Goal: Transaction & Acquisition: Purchase product/service

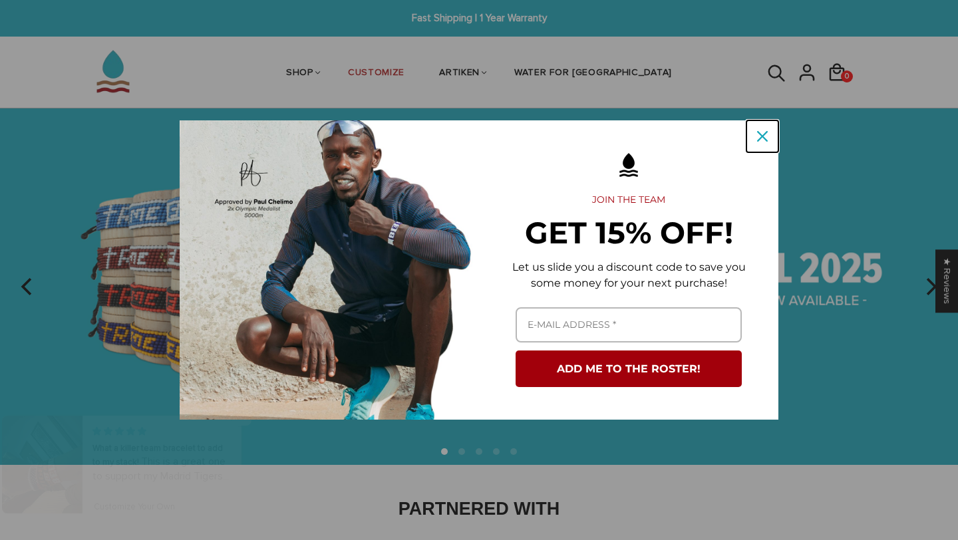
click at [763, 136] on icon "close icon" at bounding box center [762, 136] width 11 height 11
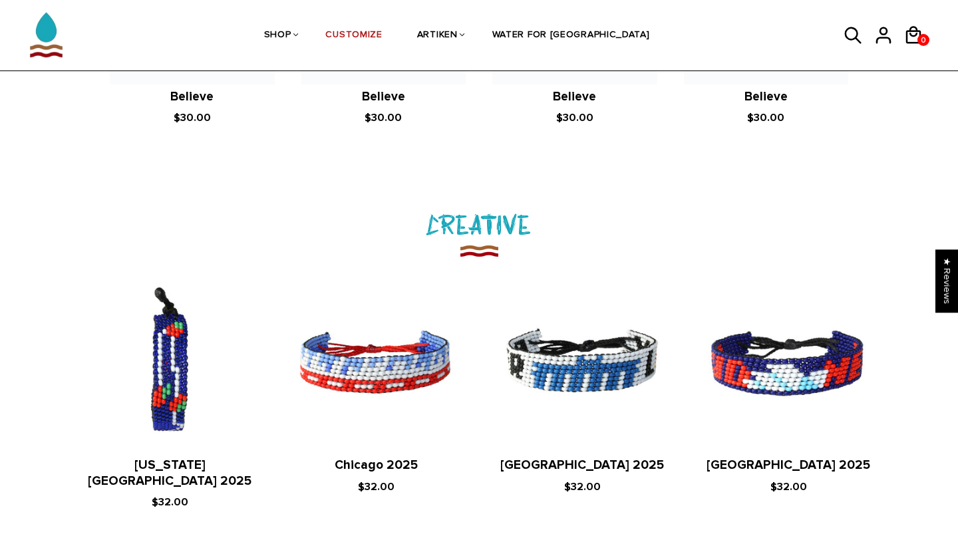
scroll to position [640, 0]
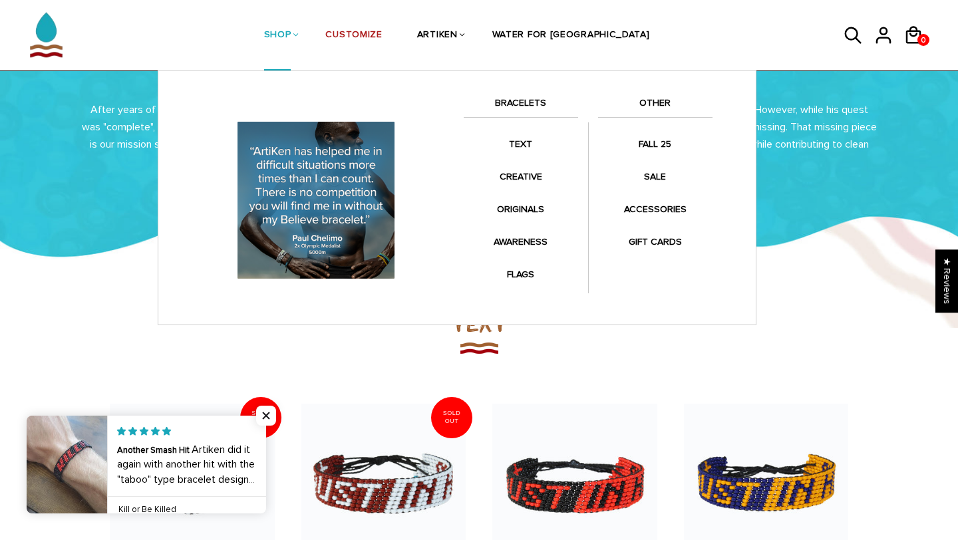
click at [530, 104] on link "BRACELETS" at bounding box center [521, 106] width 114 height 23
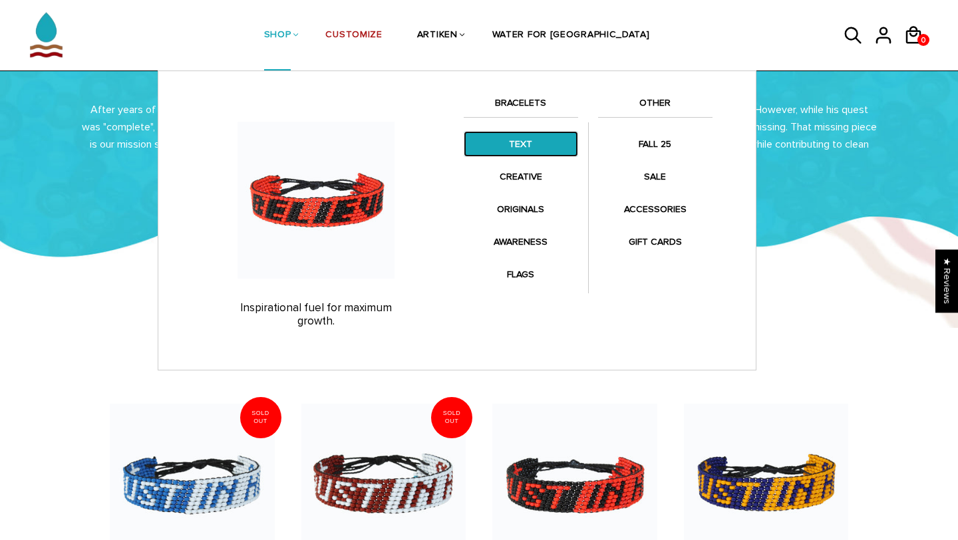
click at [516, 154] on link "TEXT" at bounding box center [521, 144] width 114 height 26
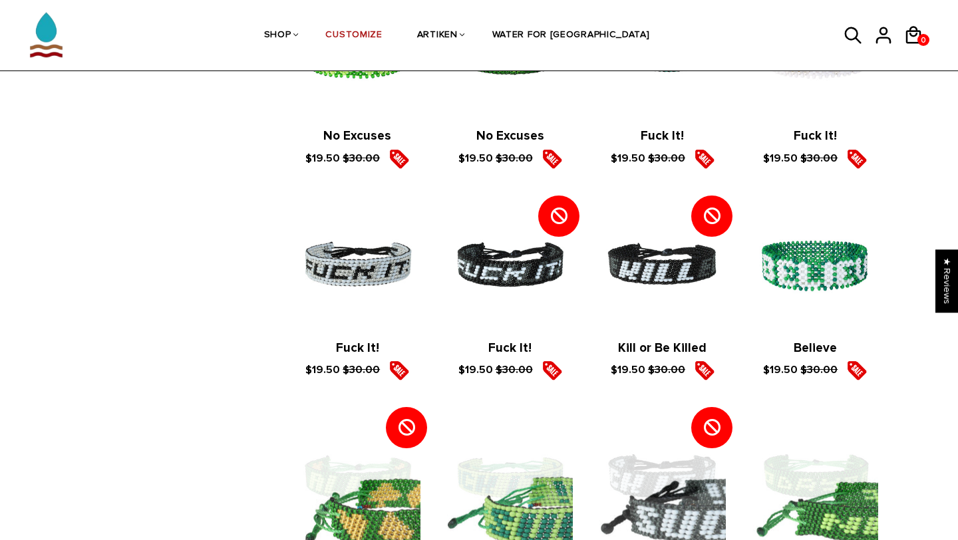
scroll to position [1637, 0]
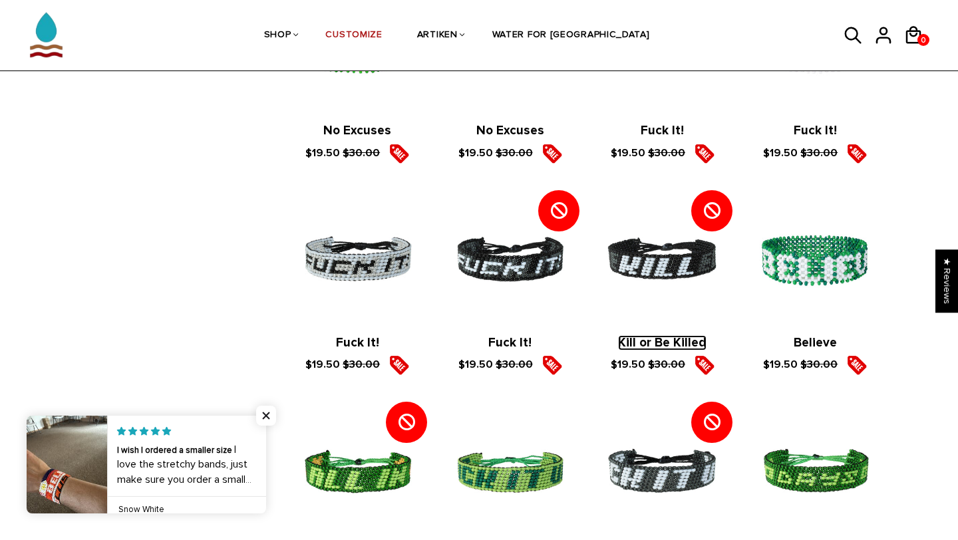
click at [672, 341] on link "Kill or Be Killed" at bounding box center [662, 342] width 89 height 15
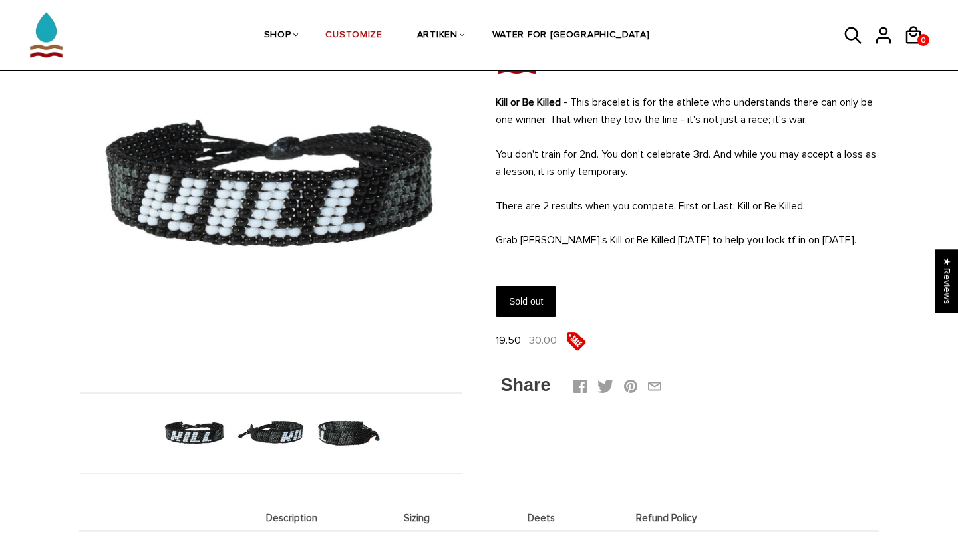
scroll to position [127, 0]
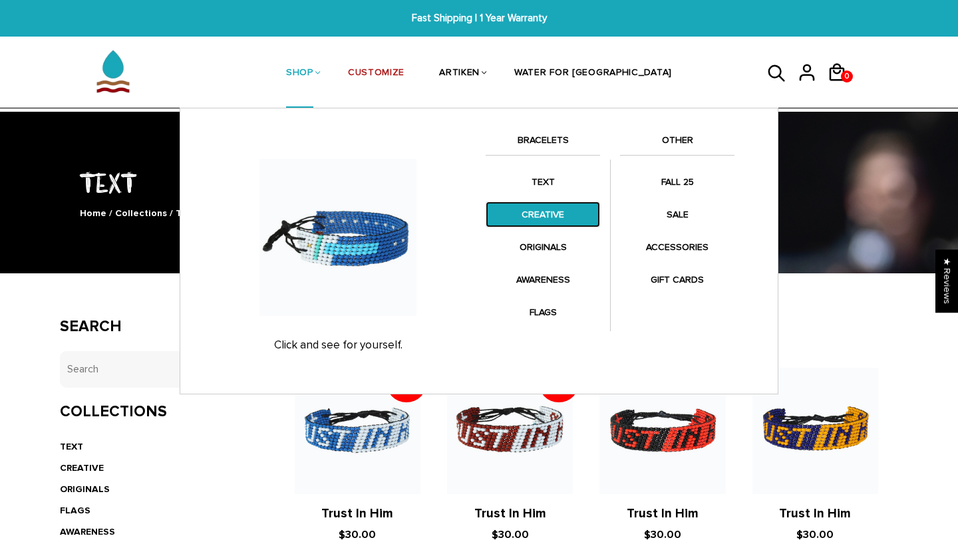
click at [541, 219] on link "CREATIVE" at bounding box center [543, 215] width 114 height 26
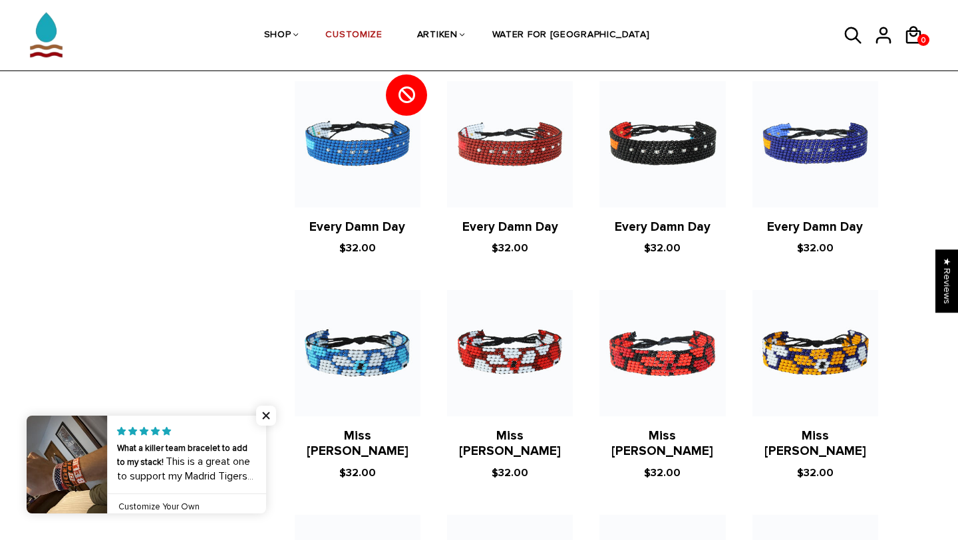
scroll to position [954, 0]
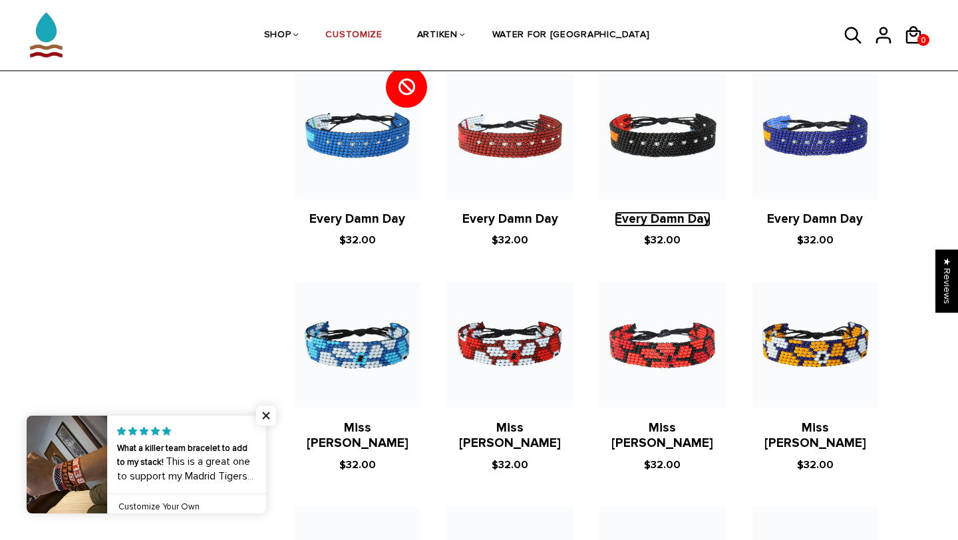
click at [646, 212] on link "Every Damn Day" at bounding box center [663, 219] width 96 height 15
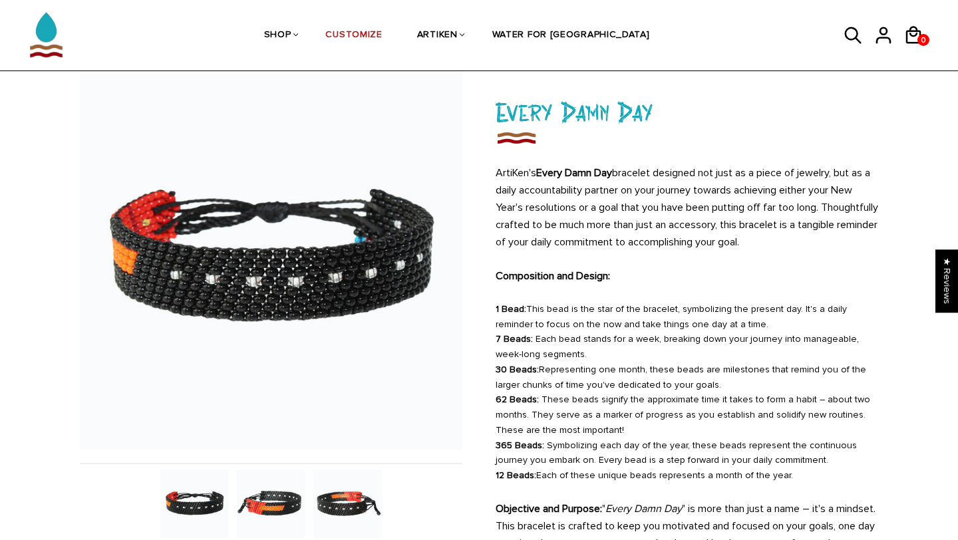
scroll to position [68, 0]
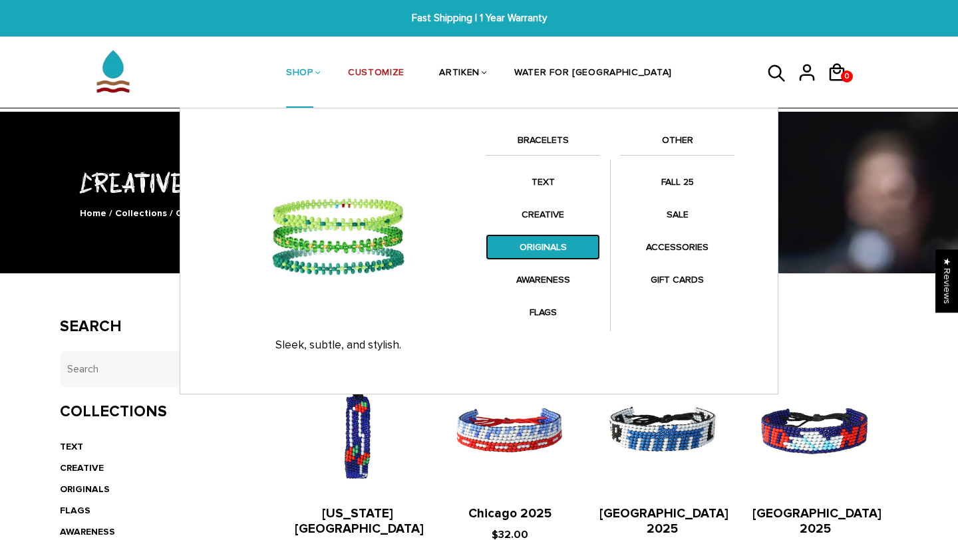
click at [531, 254] on link "ORIGINALS" at bounding box center [543, 247] width 114 height 26
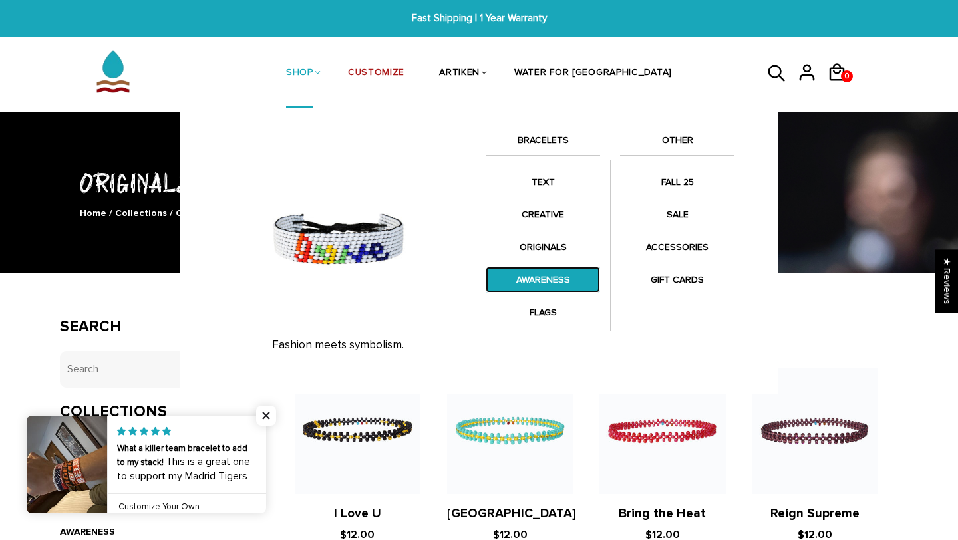
click at [532, 274] on link "AWARENESS" at bounding box center [543, 280] width 114 height 26
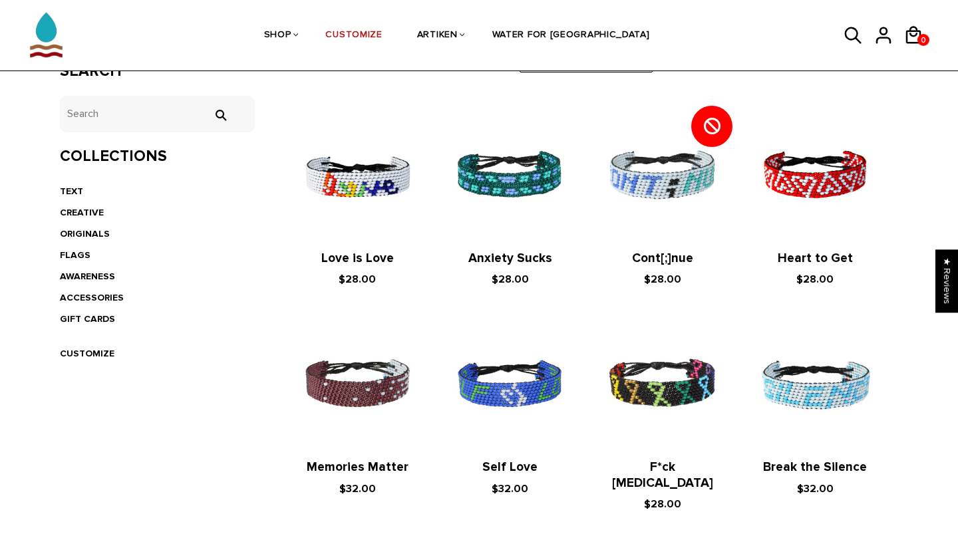
scroll to position [252, 0]
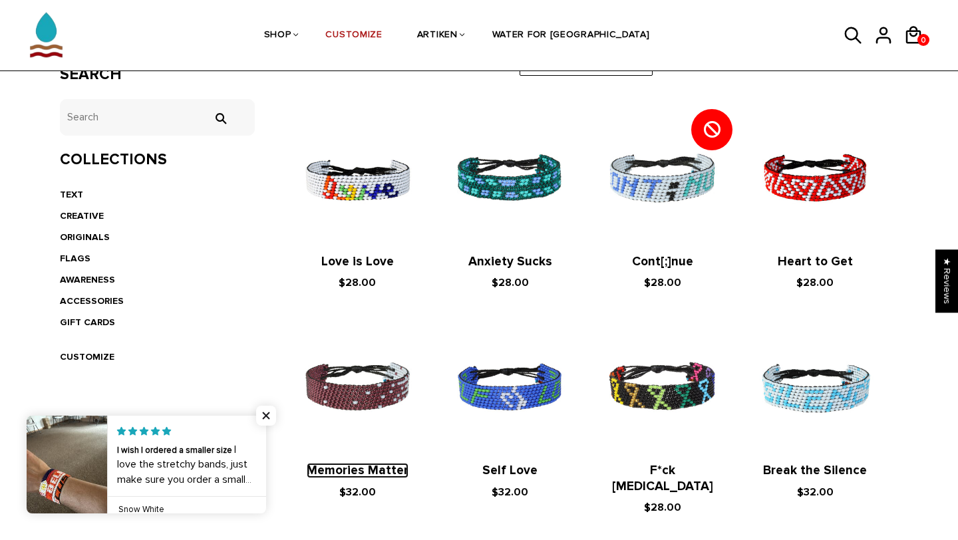
click at [366, 473] on link "Memories Matter" at bounding box center [358, 470] width 102 height 15
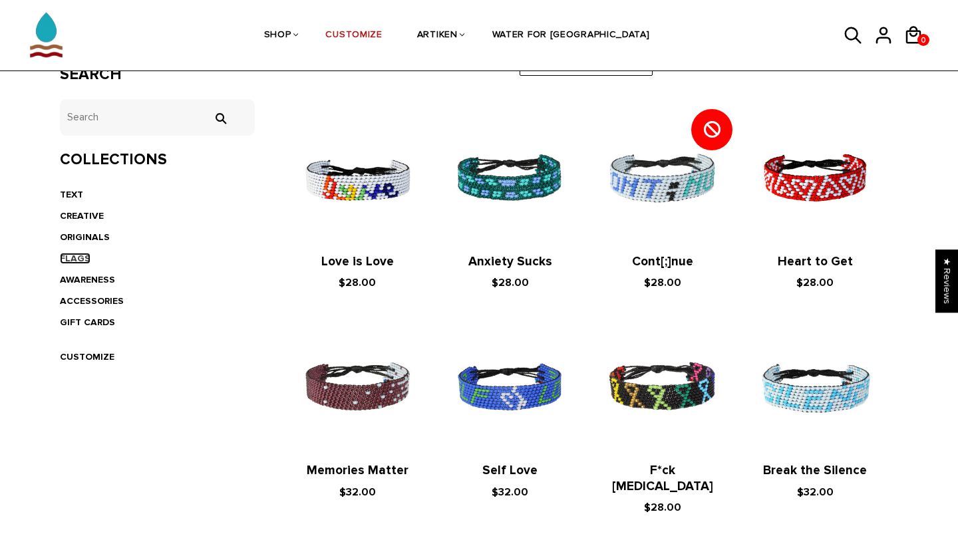
click at [78, 264] on link "FLAGS" at bounding box center [75, 258] width 31 height 11
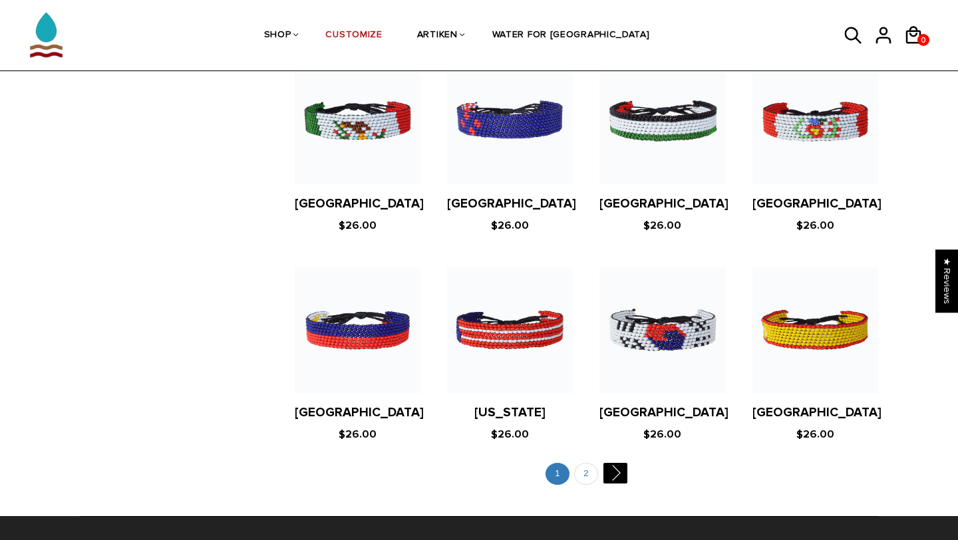
scroll to position [2452, 0]
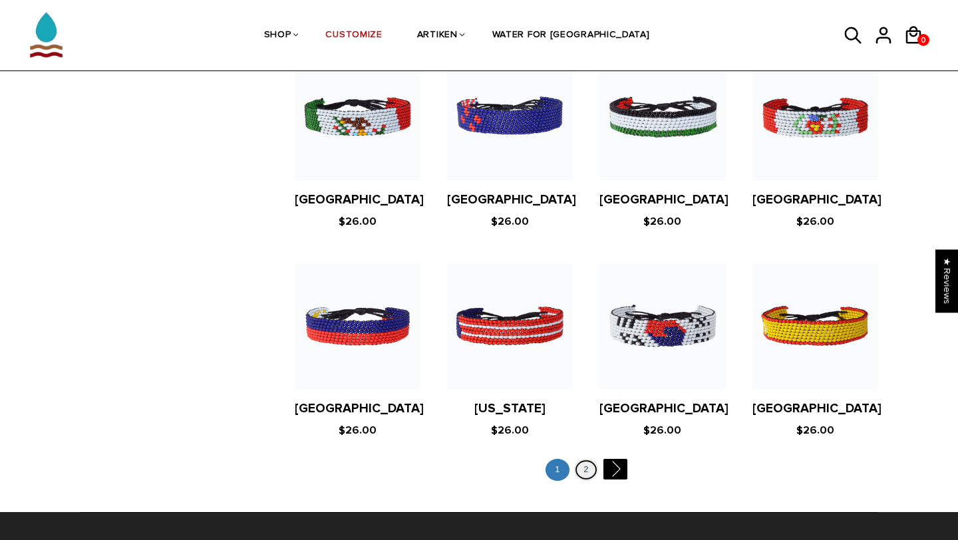
click at [585, 459] on link "2" at bounding box center [586, 470] width 24 height 22
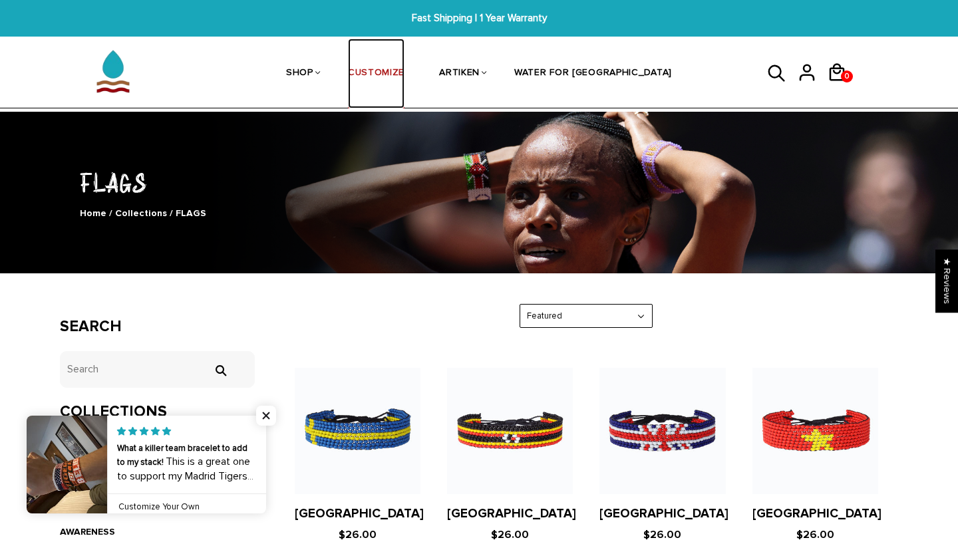
click at [405, 83] on link "CUSTOMIZE" at bounding box center [376, 74] width 57 height 71
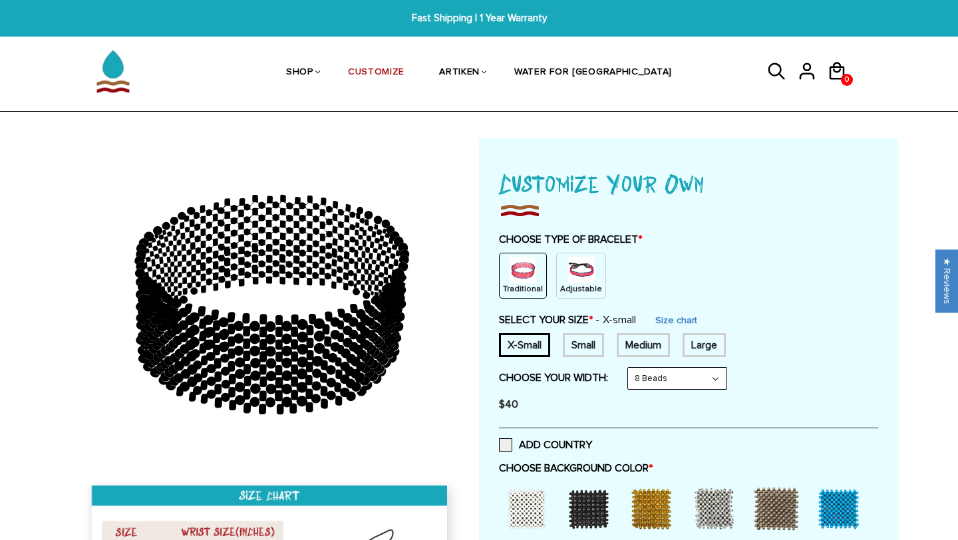
click at [568, 284] on p "Adjustable" at bounding box center [581, 289] width 42 height 11
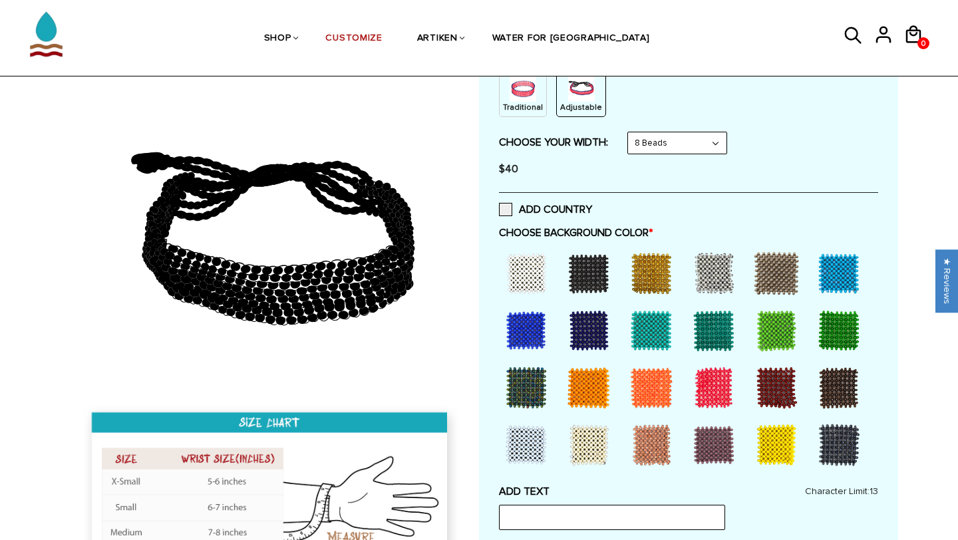
scroll to position [180, 0]
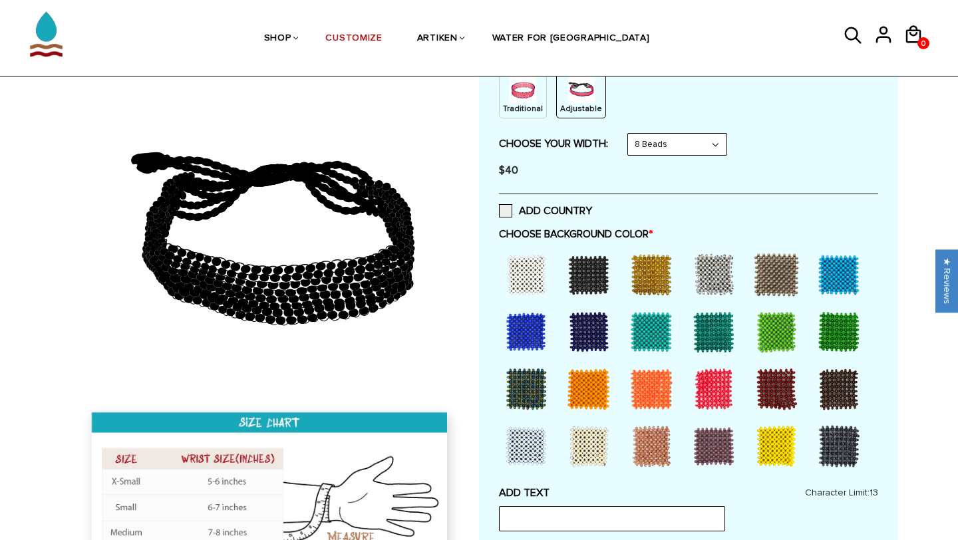
click at [592, 285] on div at bounding box center [588, 274] width 53 height 53
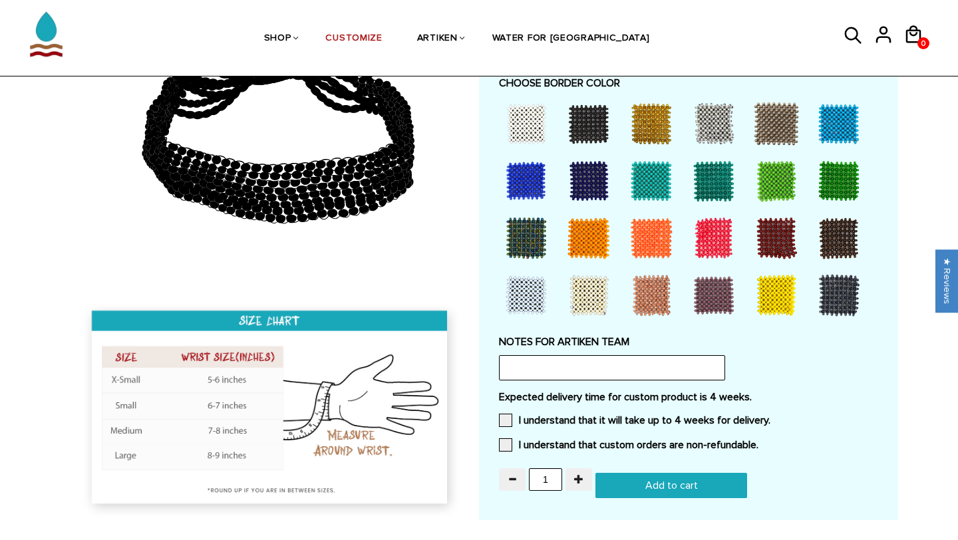
scroll to position [1022, 0]
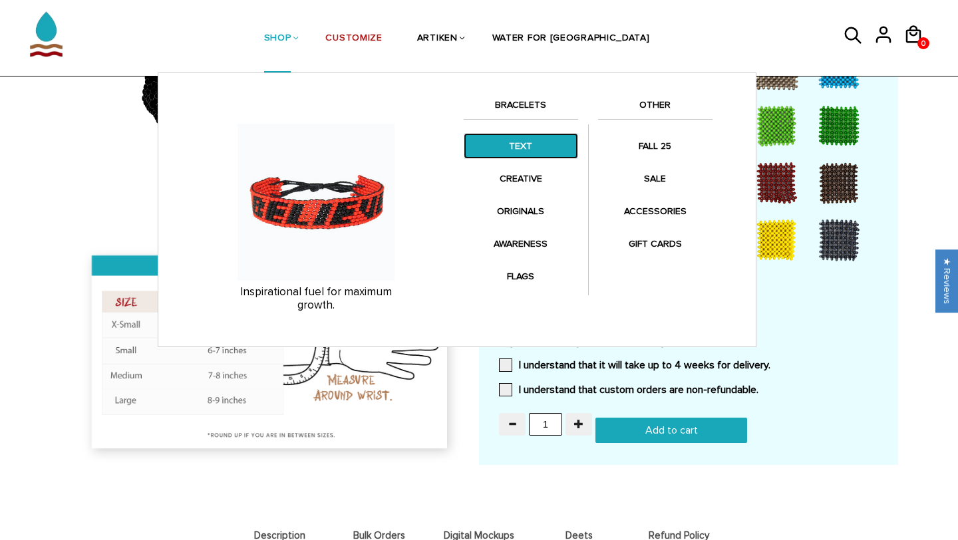
click at [514, 156] on link "TEXT" at bounding box center [521, 146] width 114 height 26
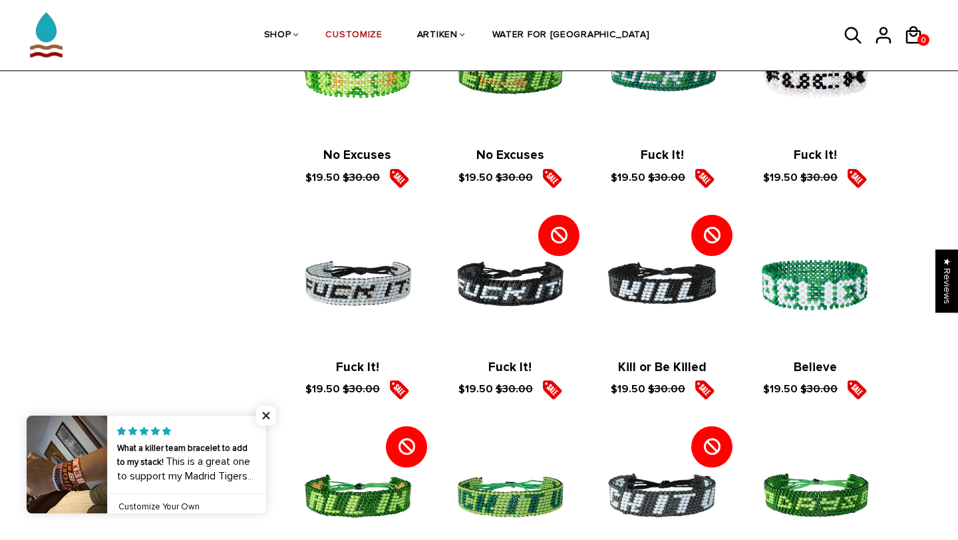
scroll to position [1640, 0]
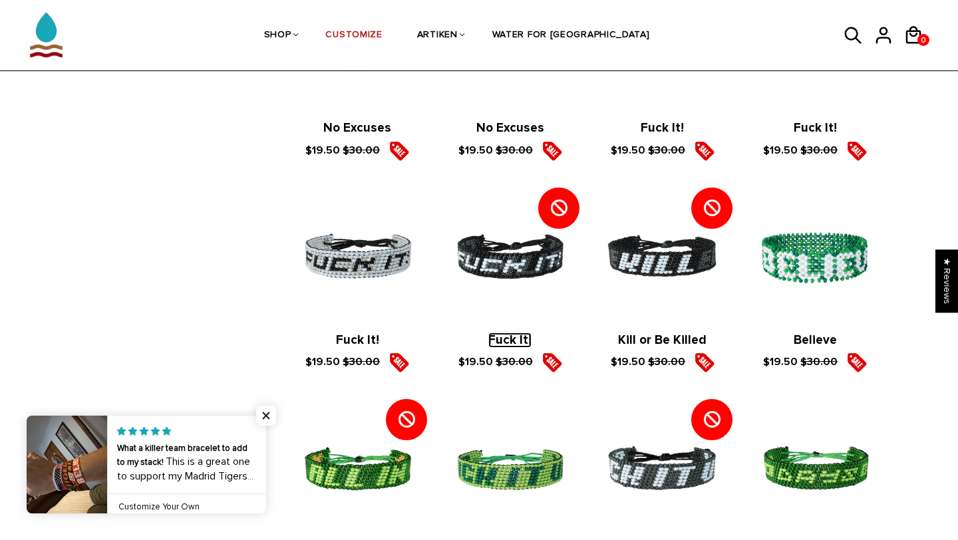
click at [499, 342] on link "Fuck It!" at bounding box center [510, 340] width 43 height 15
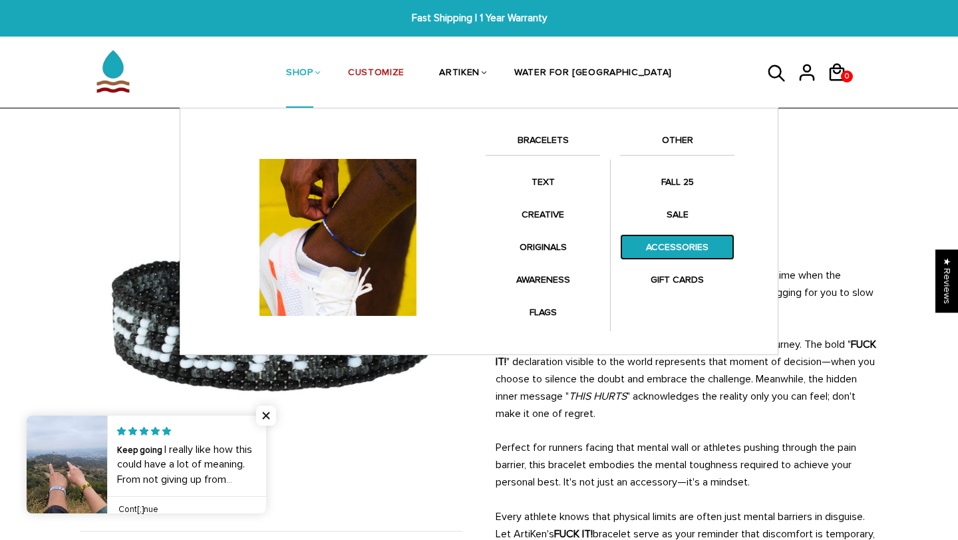
click at [688, 243] on link "ACCESSORIES" at bounding box center [677, 247] width 114 height 26
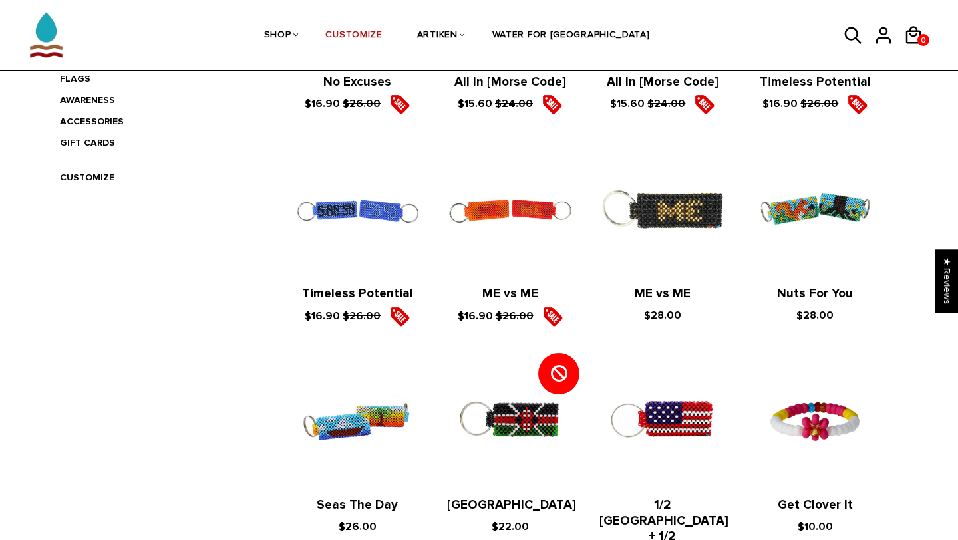
scroll to position [359, 0]
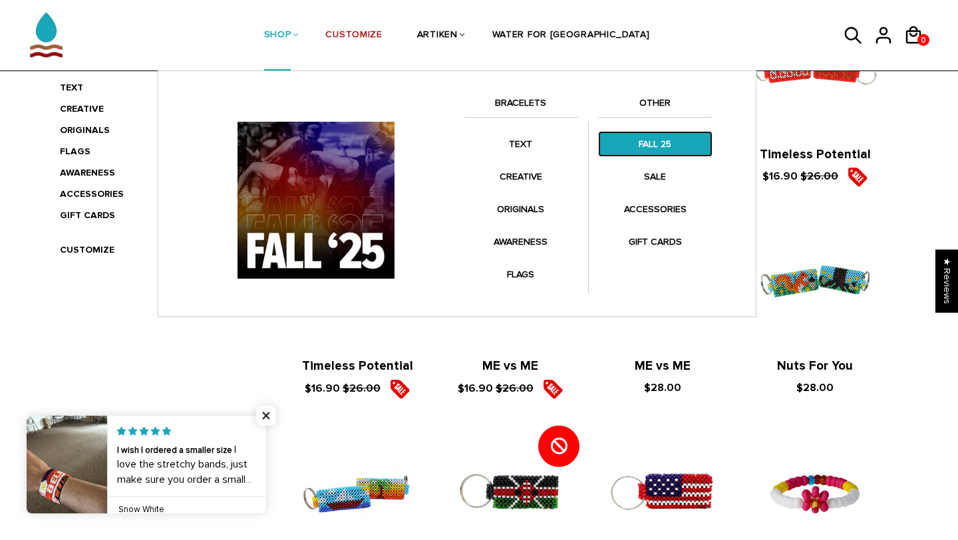
click at [641, 144] on link "FALL 25" at bounding box center [655, 144] width 114 height 26
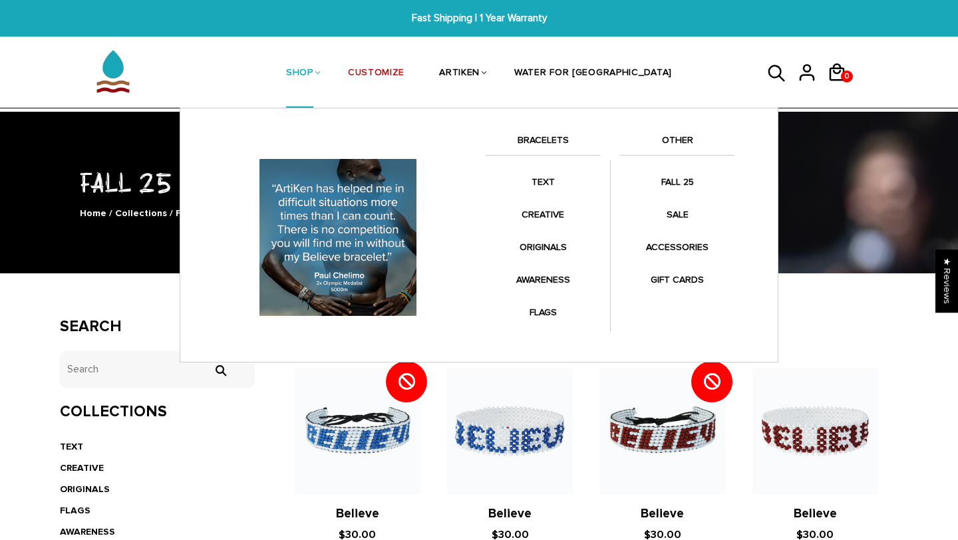
click at [313, 64] on link "SHOP" at bounding box center [299, 74] width 27 height 71
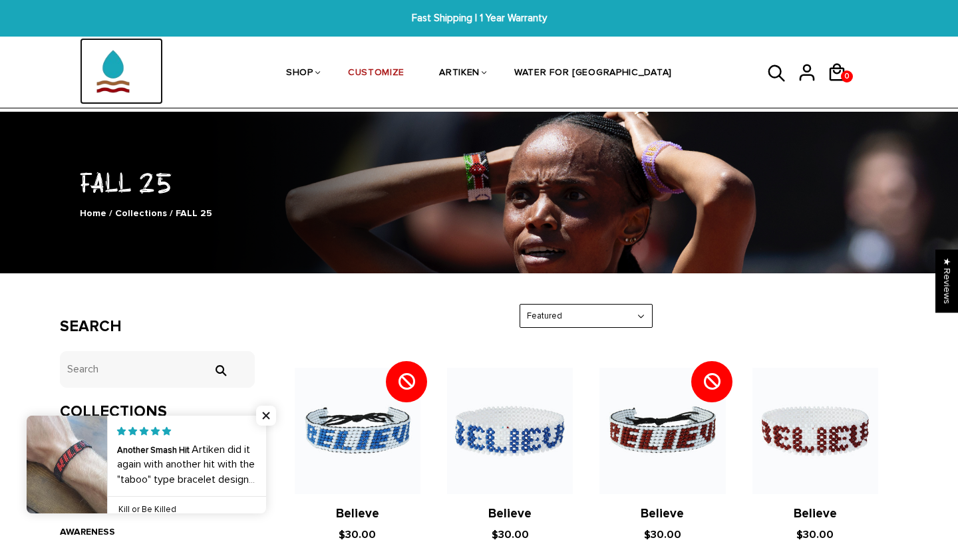
click at [116, 85] on img at bounding box center [113, 71] width 67 height 67
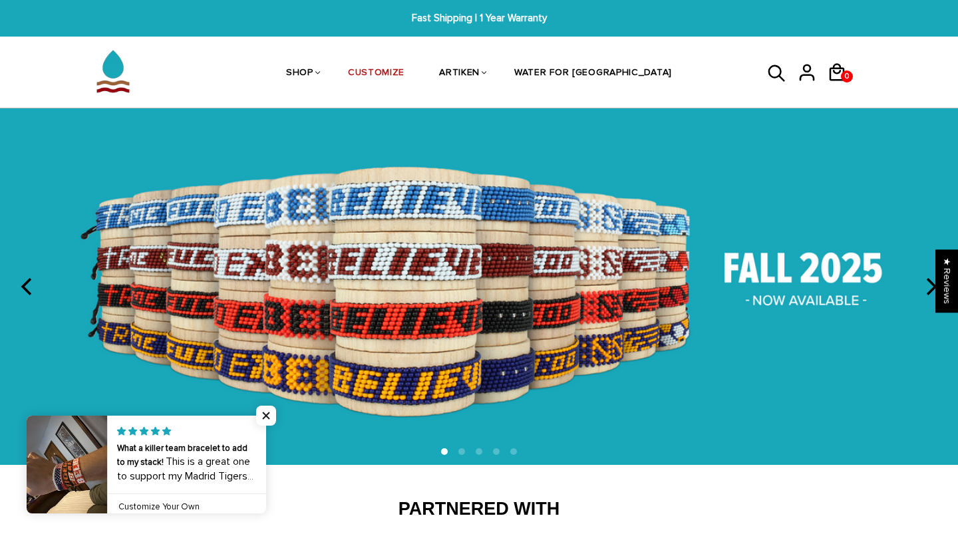
click at [877, 276] on img at bounding box center [479, 286] width 958 height 357
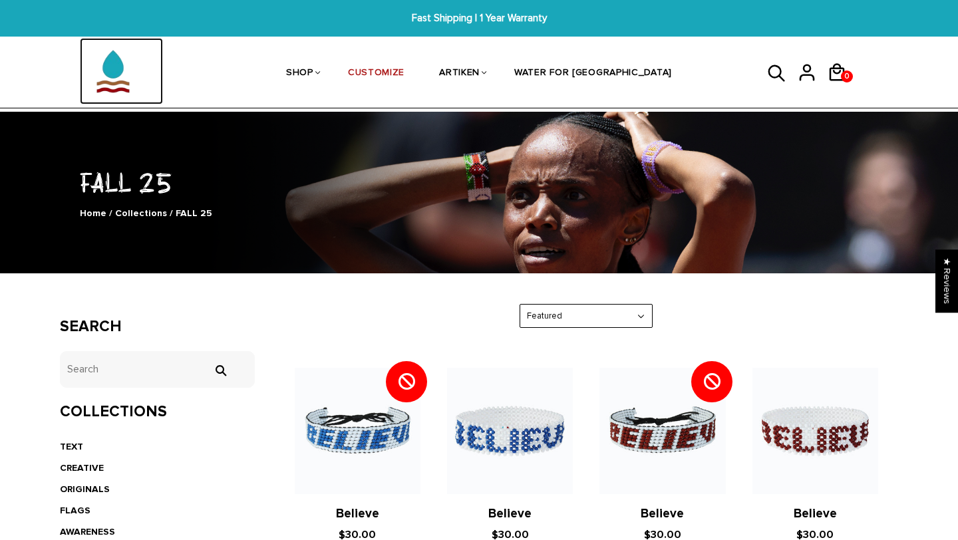
click at [93, 56] on img at bounding box center [113, 71] width 67 height 67
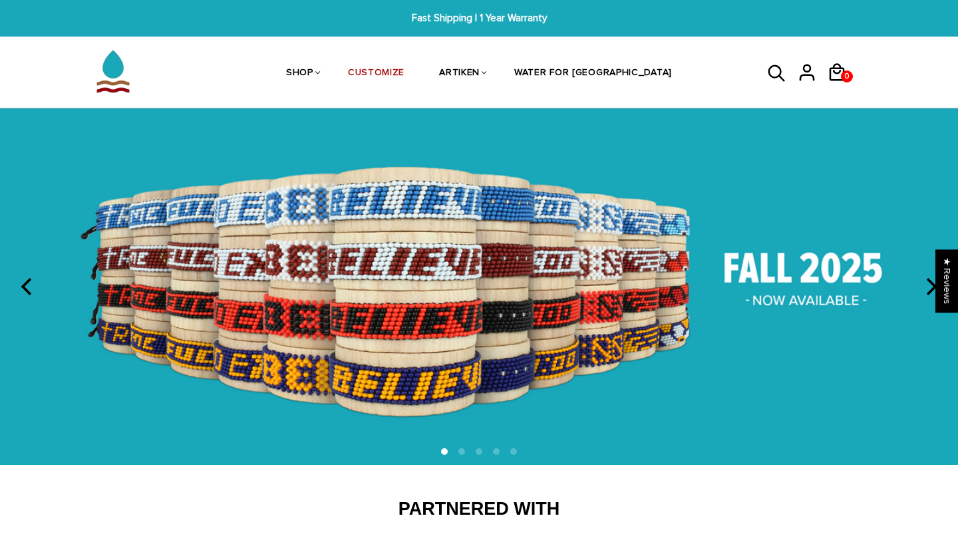
click at [930, 291] on icon "next" at bounding box center [932, 286] width 11 height 17
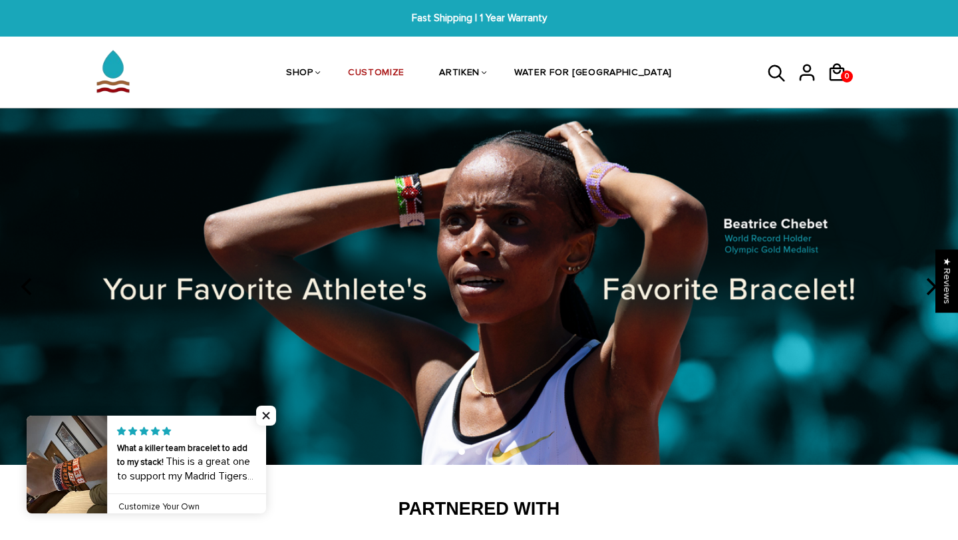
click at [930, 291] on icon "next" at bounding box center [932, 286] width 11 height 17
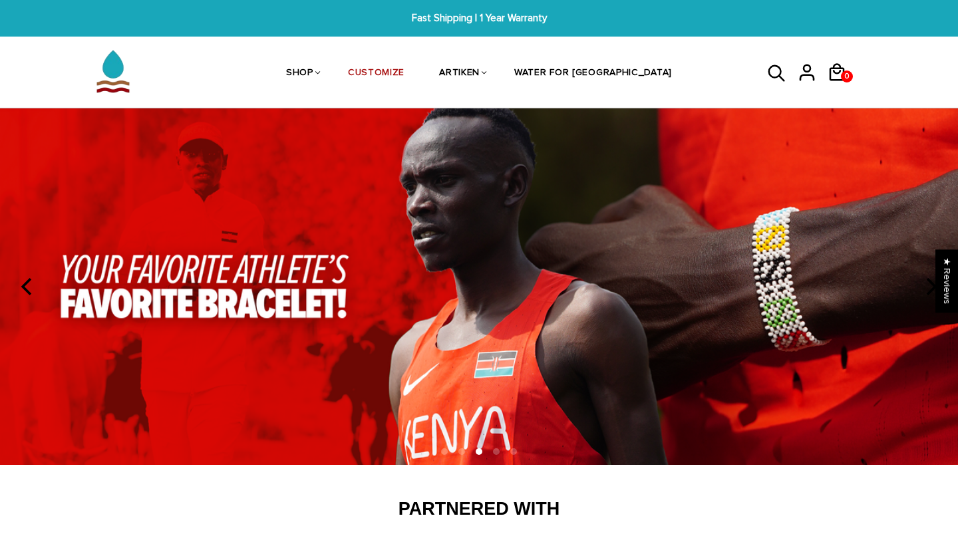
click at [931, 292] on icon "next" at bounding box center [932, 286] width 11 height 17
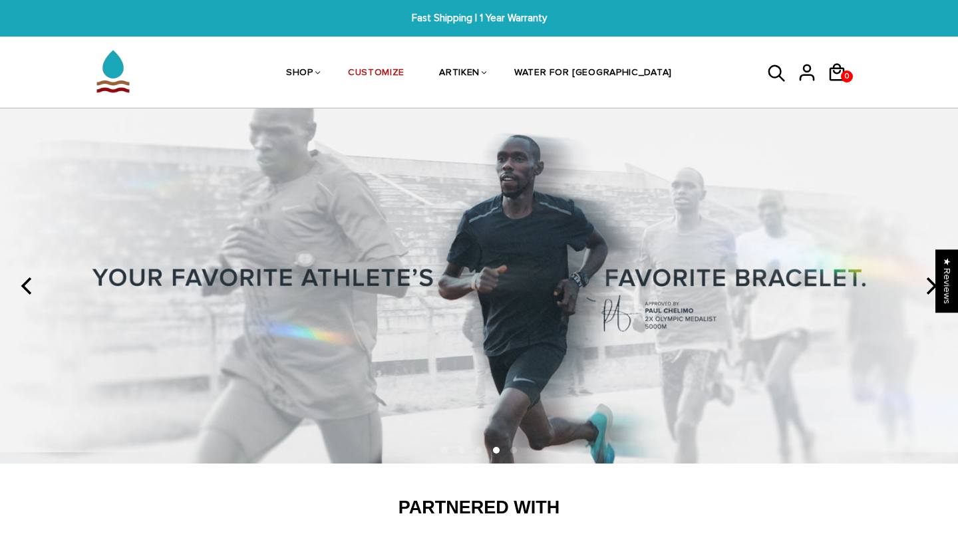
click at [931, 292] on icon "next" at bounding box center [932, 286] width 11 height 17
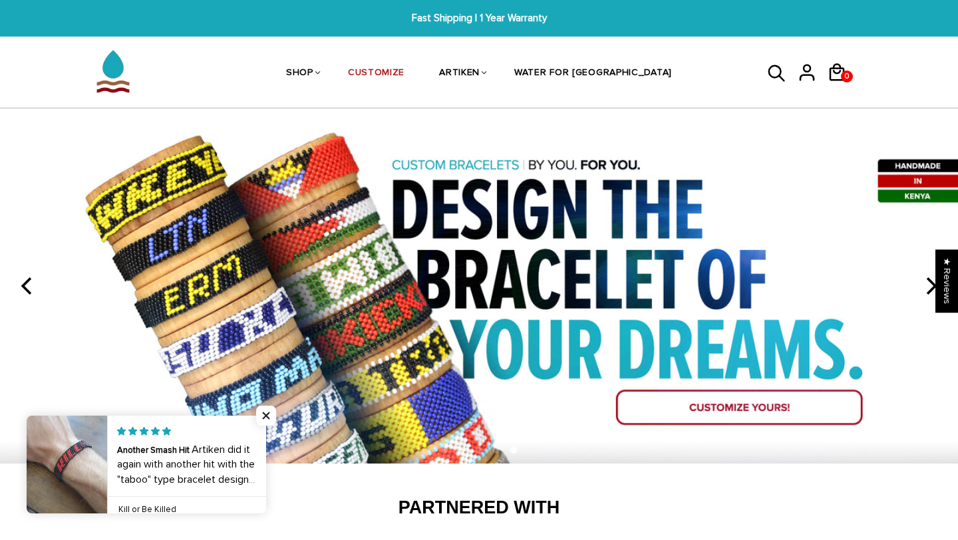
click at [931, 291] on icon "next" at bounding box center [932, 286] width 11 height 17
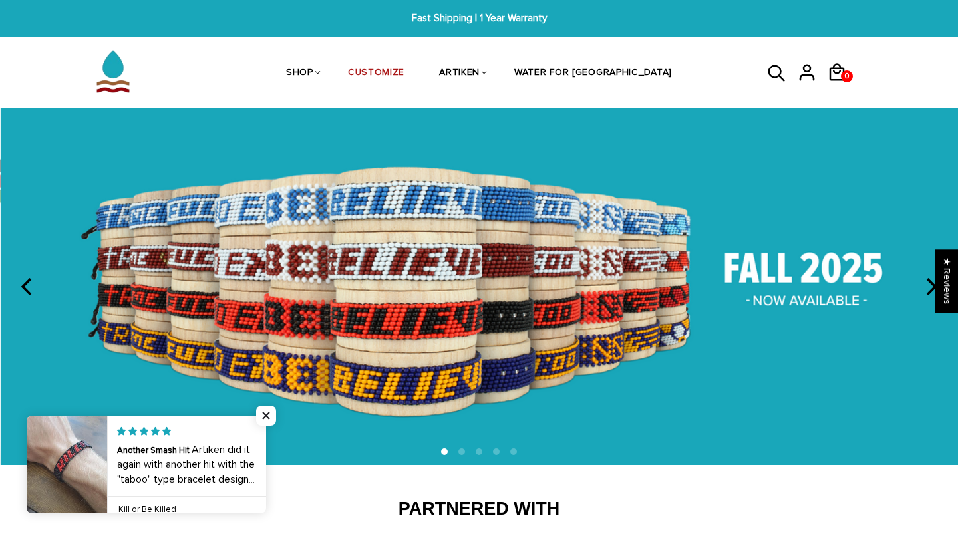
click at [931, 291] on icon "next" at bounding box center [932, 286] width 11 height 17
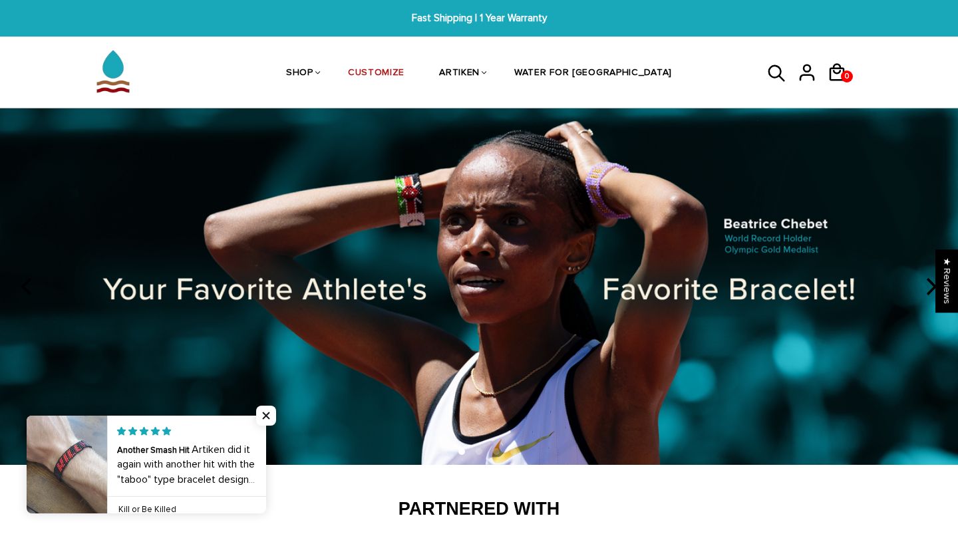
click at [932, 290] on icon "next" at bounding box center [932, 286] width 11 height 17
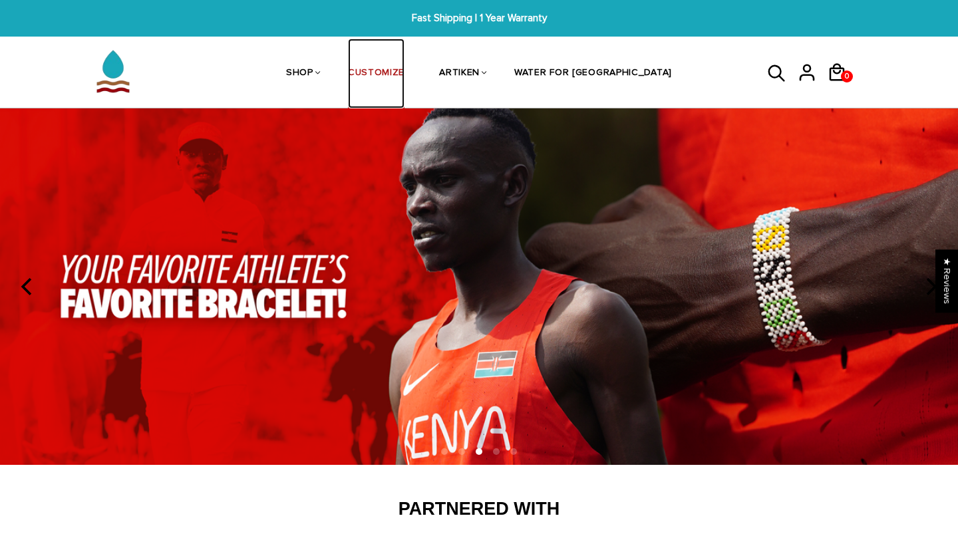
click at [405, 83] on link "CUSTOMIZE" at bounding box center [376, 74] width 57 height 71
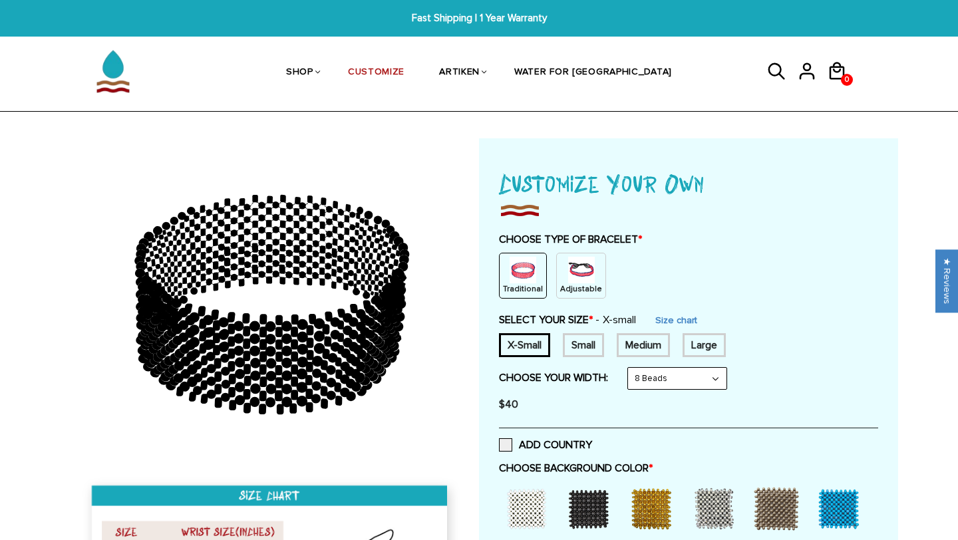
click at [572, 276] on img at bounding box center [581, 270] width 27 height 27
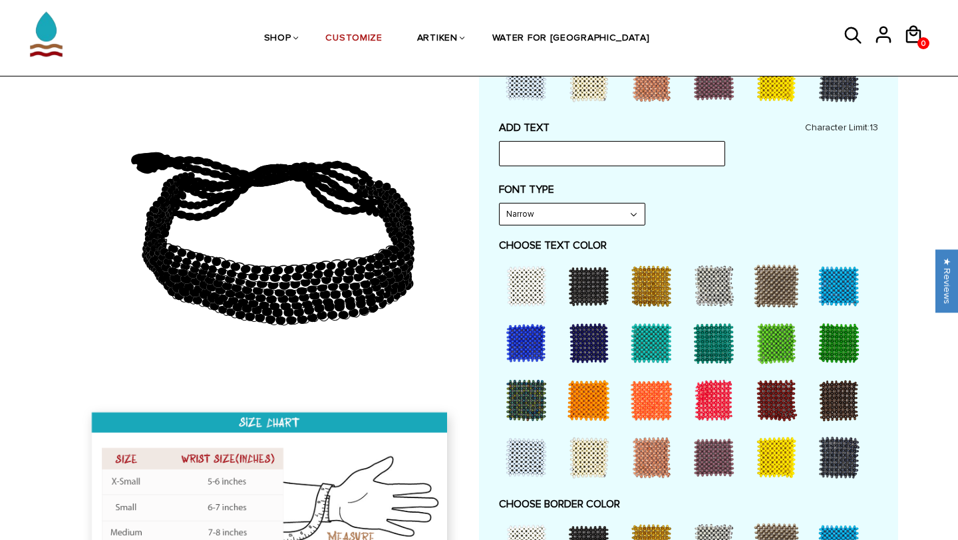
scroll to position [528, 0]
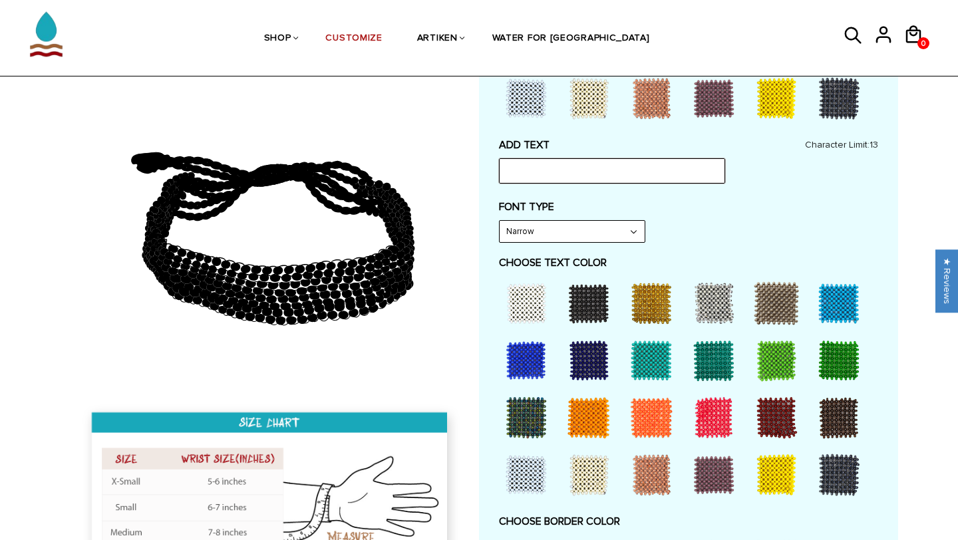
click at [594, 181] on input "text" at bounding box center [612, 170] width 226 height 25
type input "GO GO GO"
click at [619, 205] on label "FONT TYPE" at bounding box center [688, 206] width 379 height 13
drag, startPoint x: 578, startPoint y: 170, endPoint x: 495, endPoint y: 174, distance: 82.6
click at [495, 174] on div "Customize Your Own CHOOSE TYPE OF BRACELET * Traditional Adjustable Traditional…" at bounding box center [688, 285] width 419 height 1350
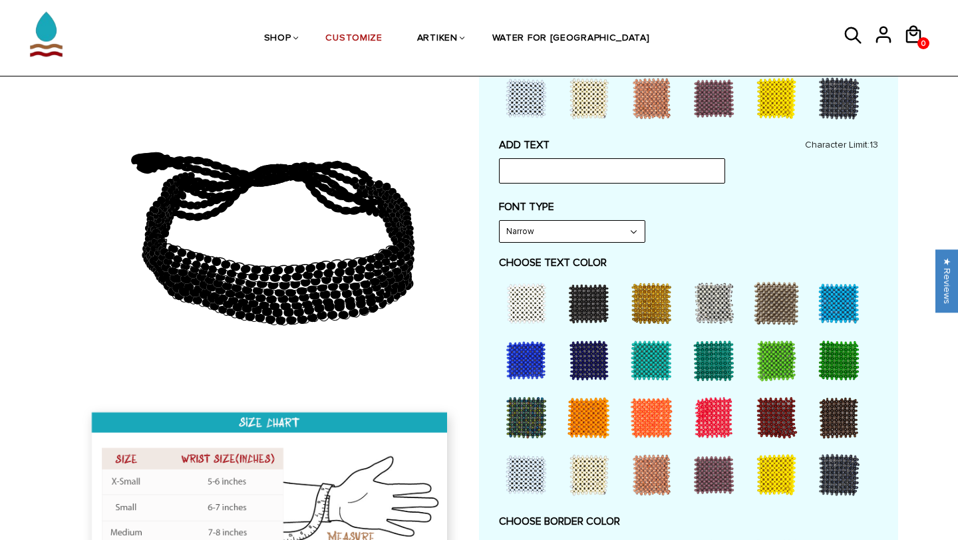
click at [557, 194] on div "ADD TEXT Character Limit: 13 FONT TYPE Bold Bold FONT TYPE Narrow Narrow Bold C…" at bounding box center [688, 451] width 379 height 626
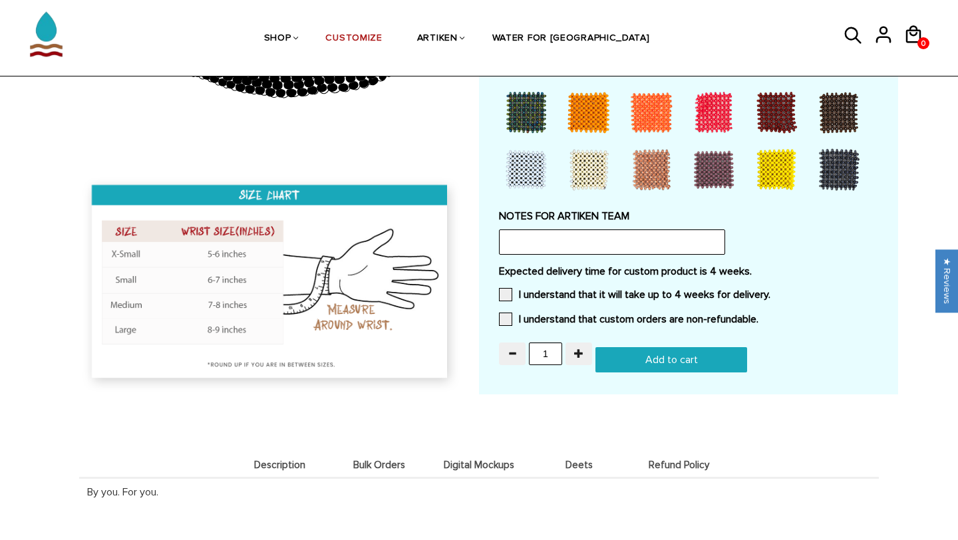
scroll to position [1095, 0]
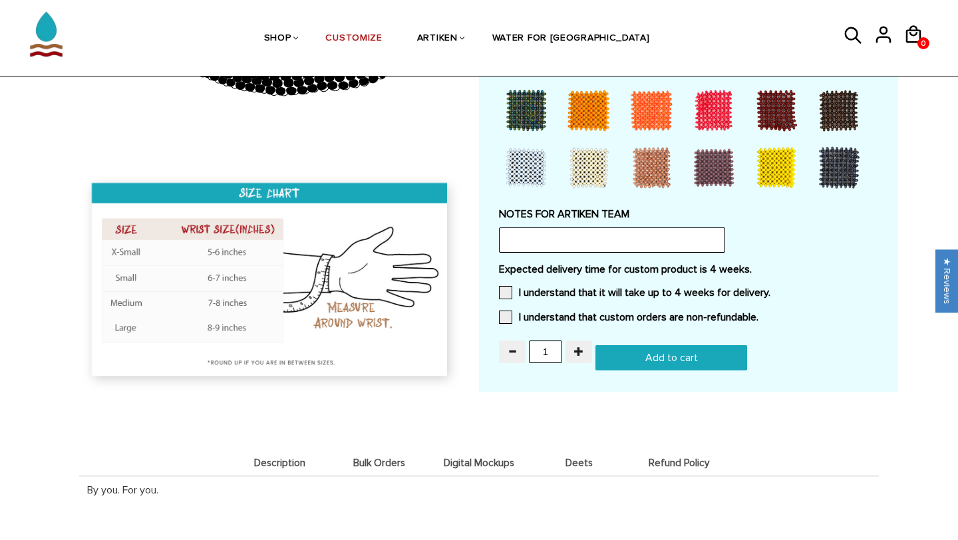
click at [784, 246] on div "NOTES FOR ARTIKEN TEAM" at bounding box center [688, 230] width 379 height 45
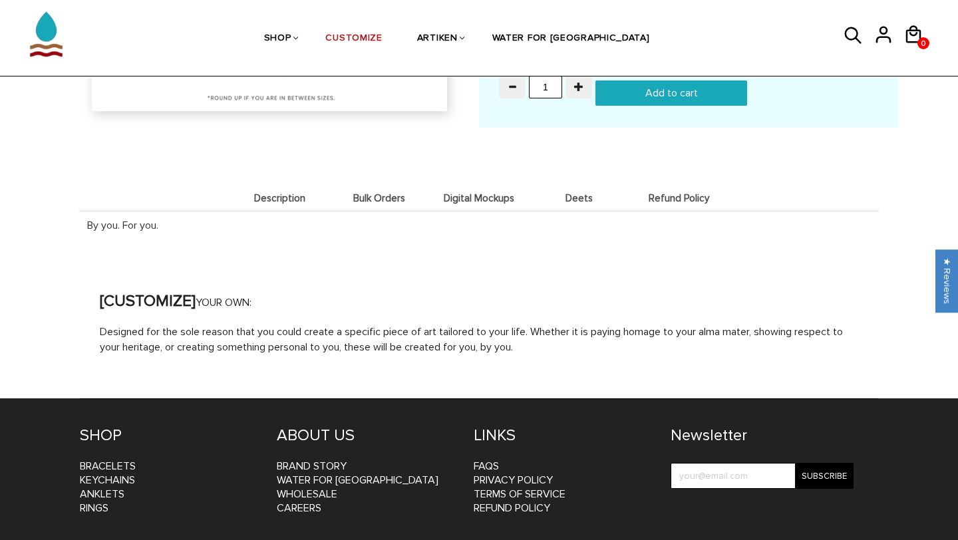
scroll to position [1409, 0]
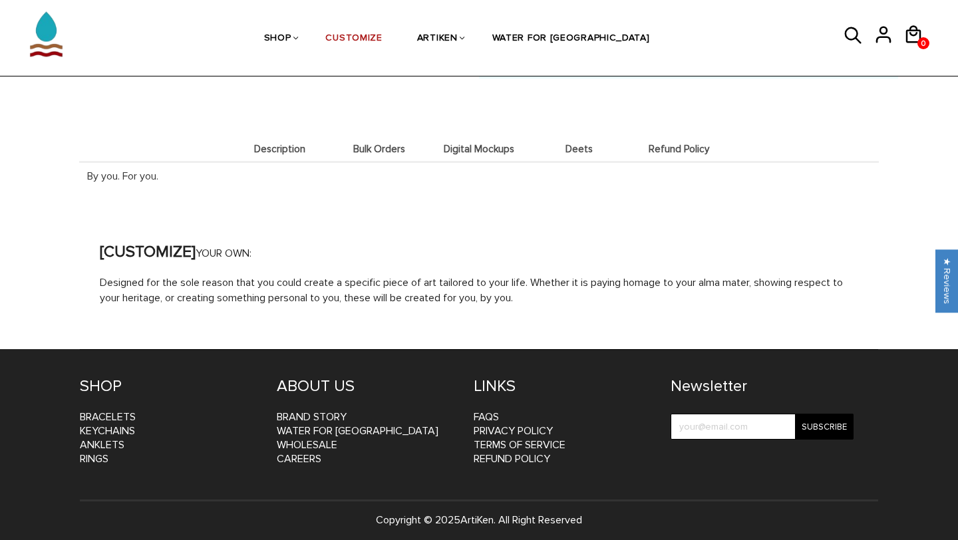
click at [578, 149] on span "Deets" at bounding box center [578, 149] width 93 height 11
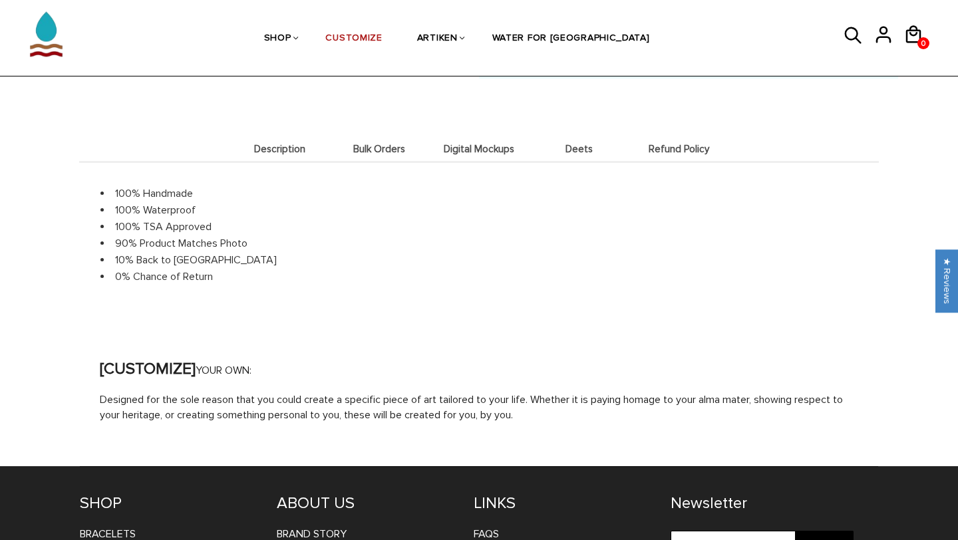
click at [497, 146] on span "Digital Mockups" at bounding box center [479, 149] width 93 height 11
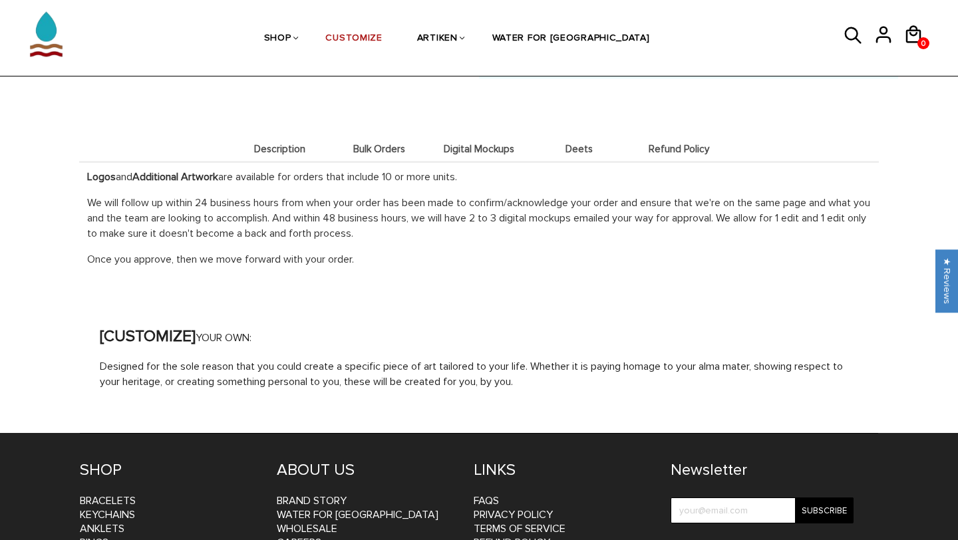
click at [359, 150] on span "Bulk Orders" at bounding box center [379, 149] width 93 height 11
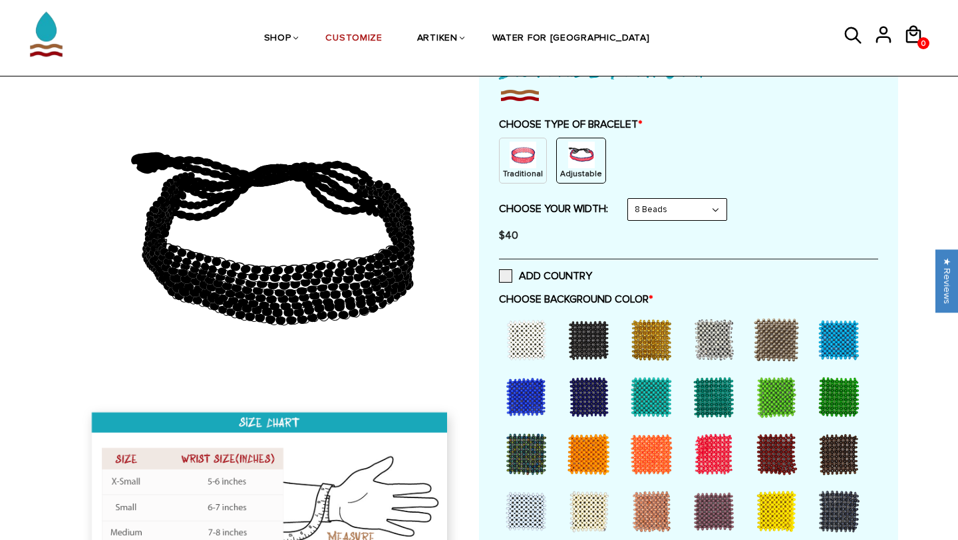
scroll to position [152, 0]
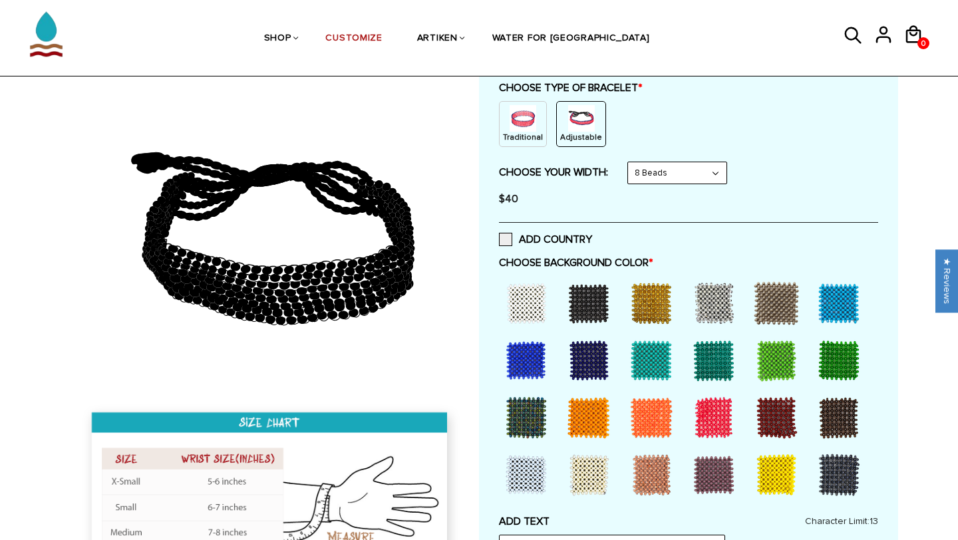
click at [518, 351] on div at bounding box center [526, 360] width 53 height 53
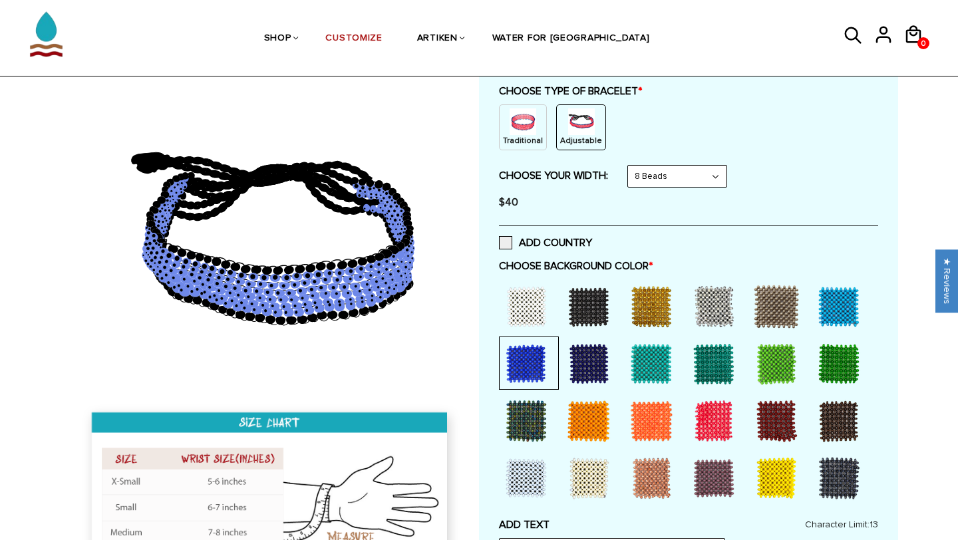
scroll to position [145, 0]
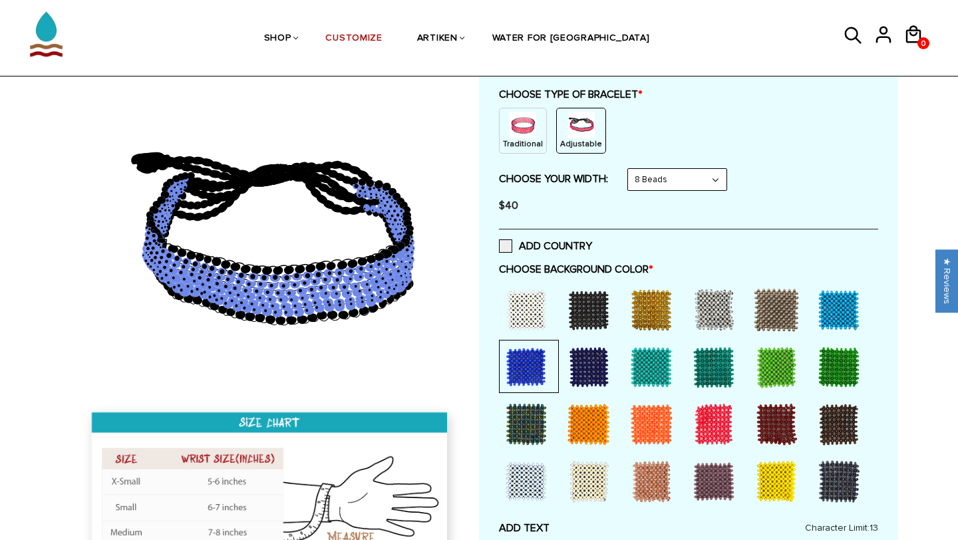
click at [683, 174] on select "8 Beads 6 Beads 10 Beads" at bounding box center [677, 179] width 99 height 21
click at [693, 170] on select "8 Beads 6 Beads 10 Beads" at bounding box center [677, 179] width 99 height 21
click at [631, 169] on select "8 Beads 6 Beads 10 Beads" at bounding box center [677, 179] width 99 height 21
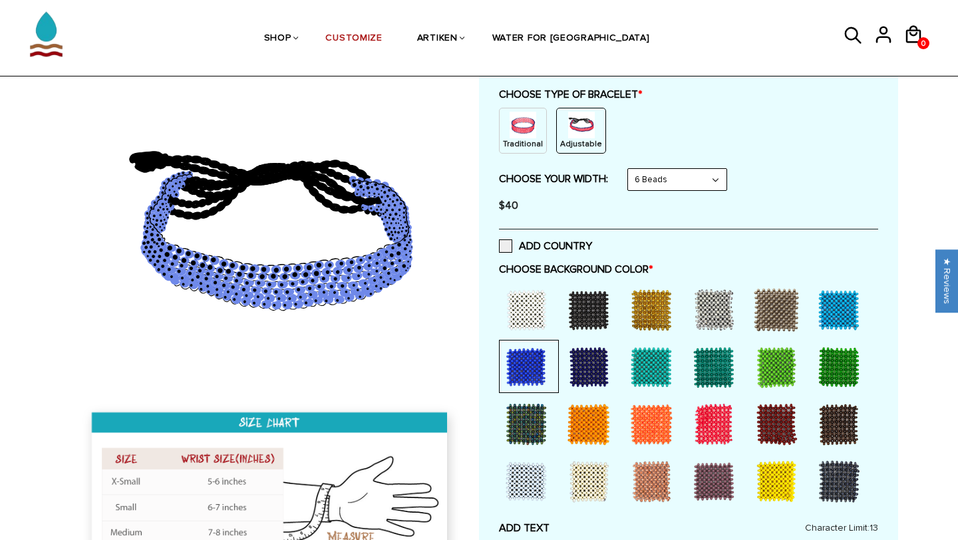
click at [698, 176] on select "8 Beads 6 Beads 10 Beads" at bounding box center [677, 179] width 99 height 21
select select "8-beads"
click at [631, 169] on select "8 Beads 6 Beads 10 Beads" at bounding box center [677, 179] width 99 height 21
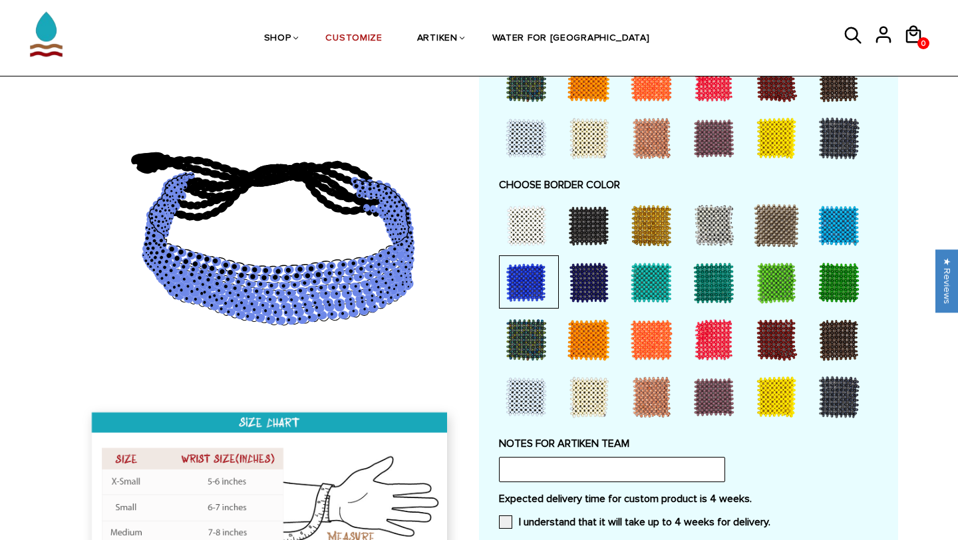
scroll to position [891, 0]
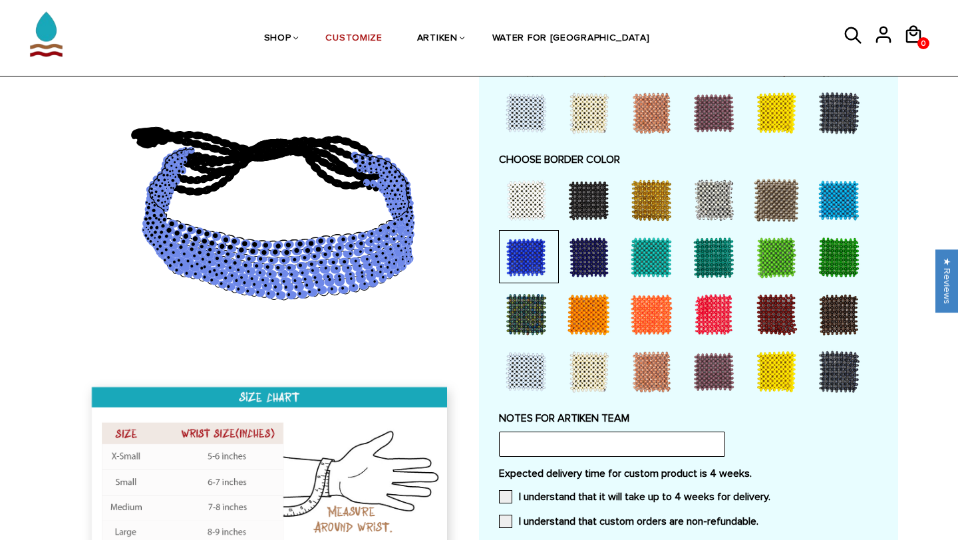
click at [714, 327] on div at bounding box center [714, 314] width 53 height 53
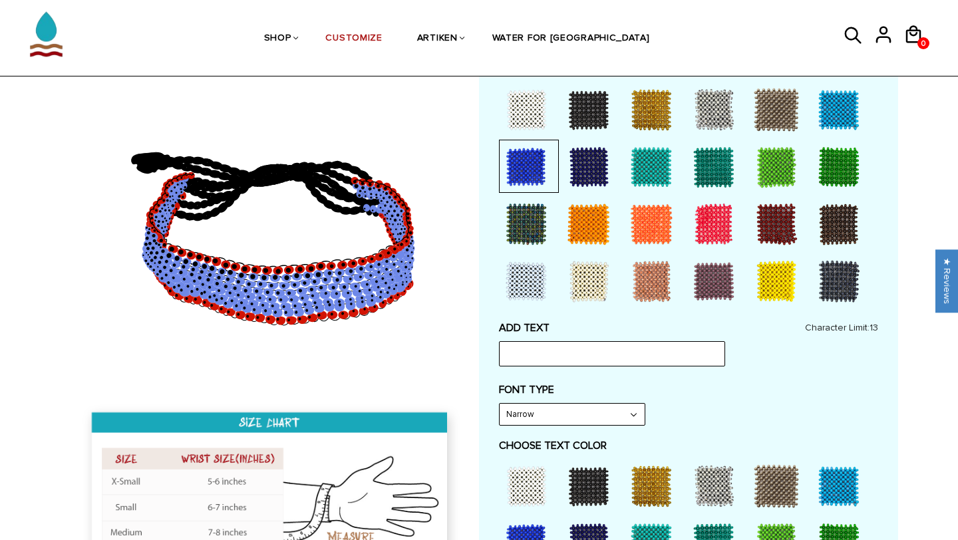
scroll to position [278, 0]
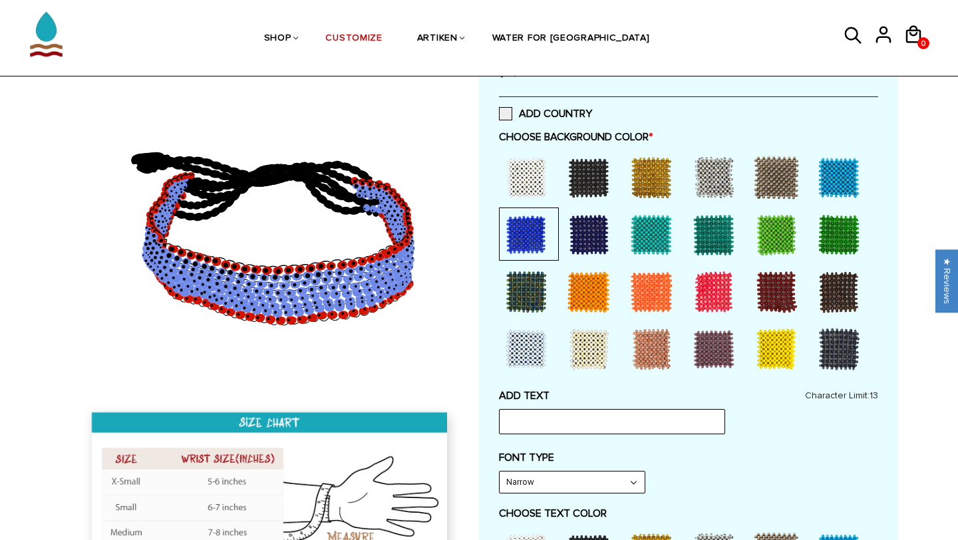
click at [530, 230] on div at bounding box center [526, 234] width 53 height 53
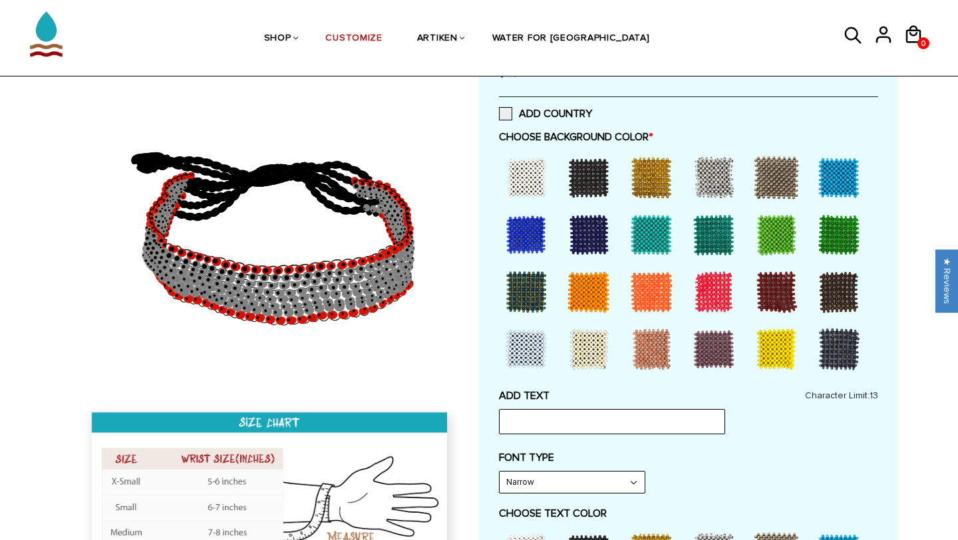
click at [530, 230] on div at bounding box center [526, 234] width 53 height 53
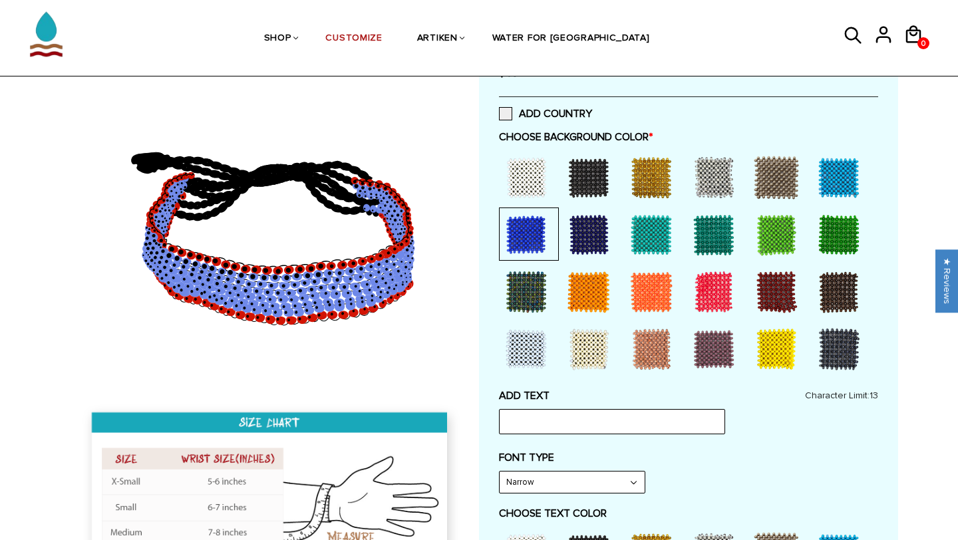
click at [590, 235] on div at bounding box center [588, 234] width 53 height 53
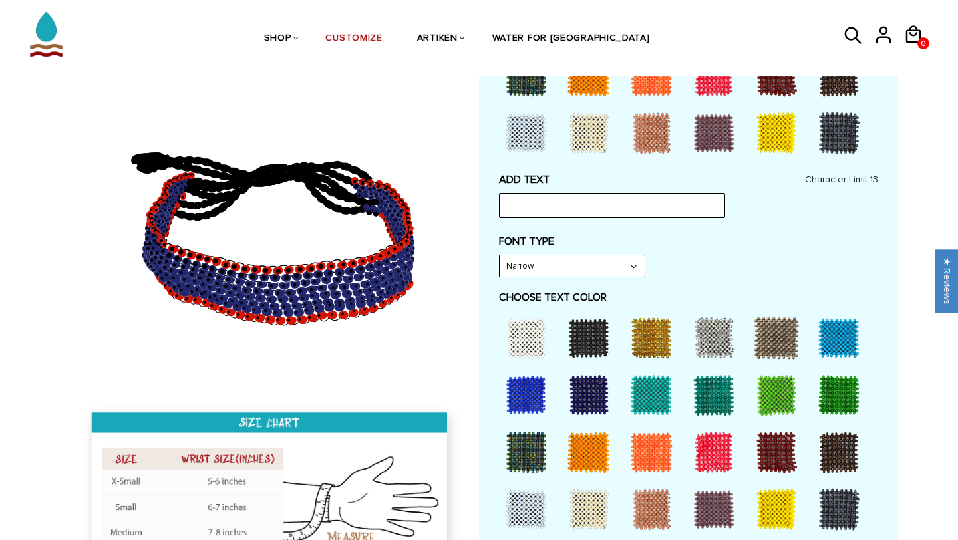
scroll to position [493, 0]
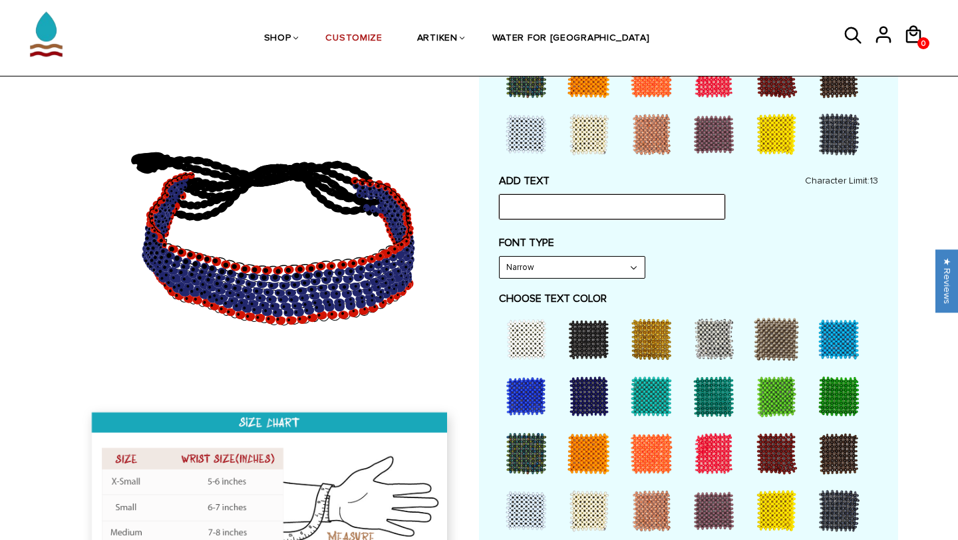
click at [666, 205] on input "text" at bounding box center [612, 206] width 226 height 25
type input "Brookline XC"
click at [603, 262] on select "Narrow Bold" at bounding box center [572, 267] width 145 height 21
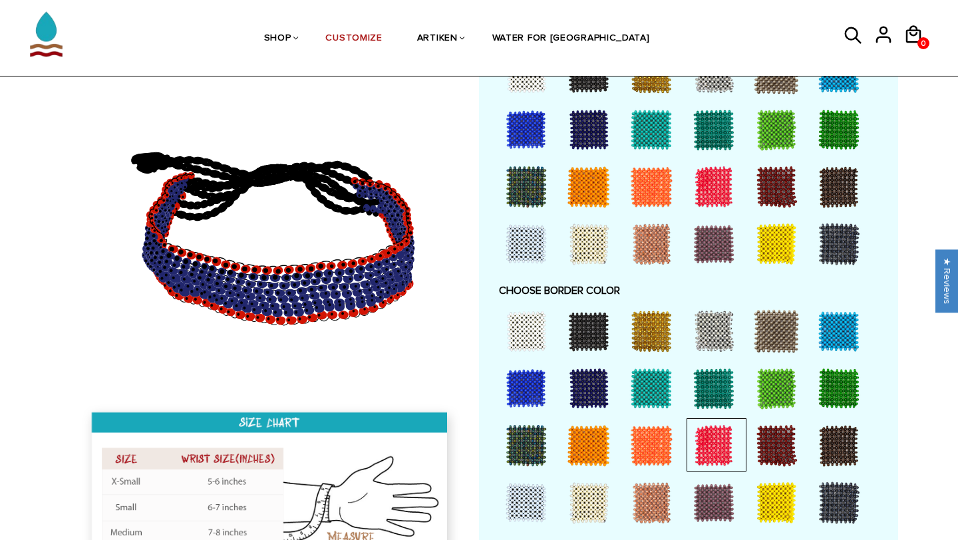
scroll to position [629, 0]
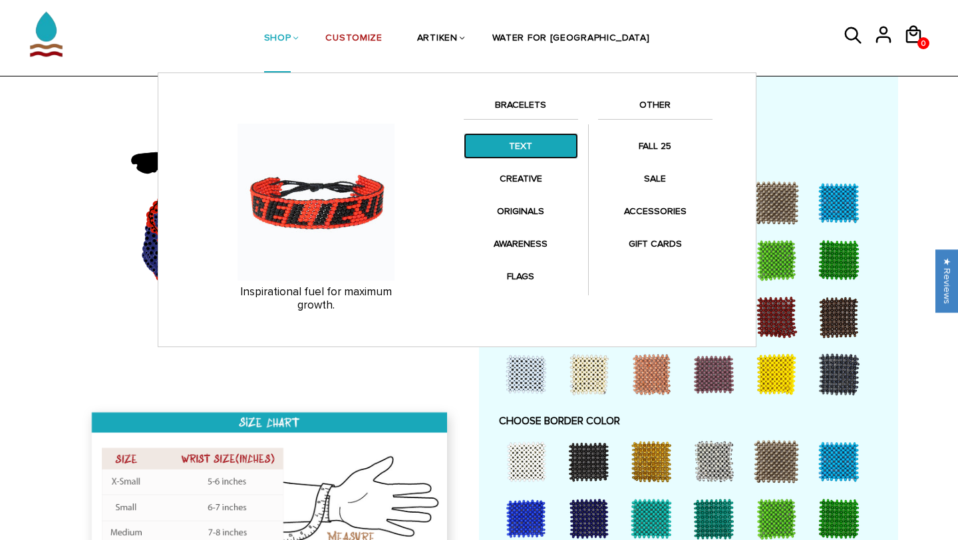
click at [506, 136] on link "TEXT" at bounding box center [521, 146] width 114 height 26
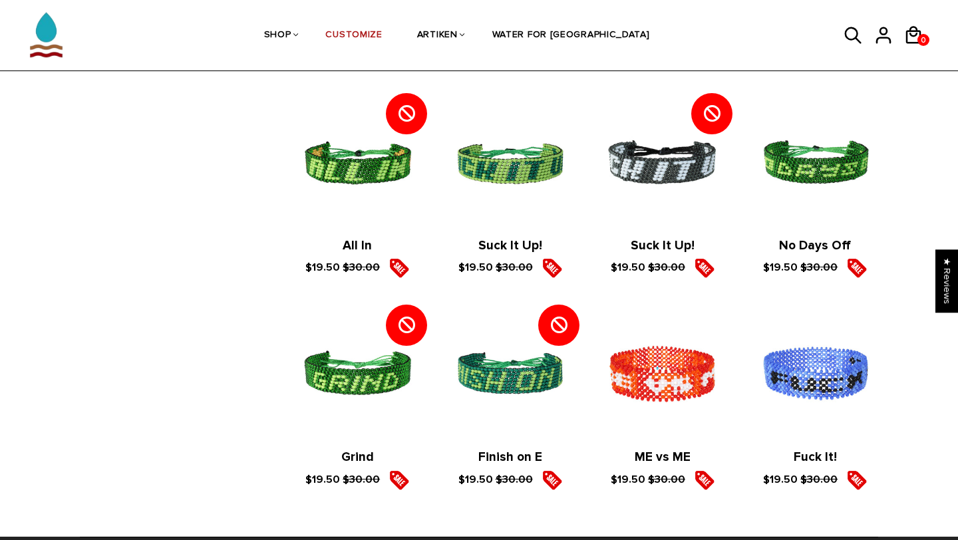
scroll to position [1947, 0]
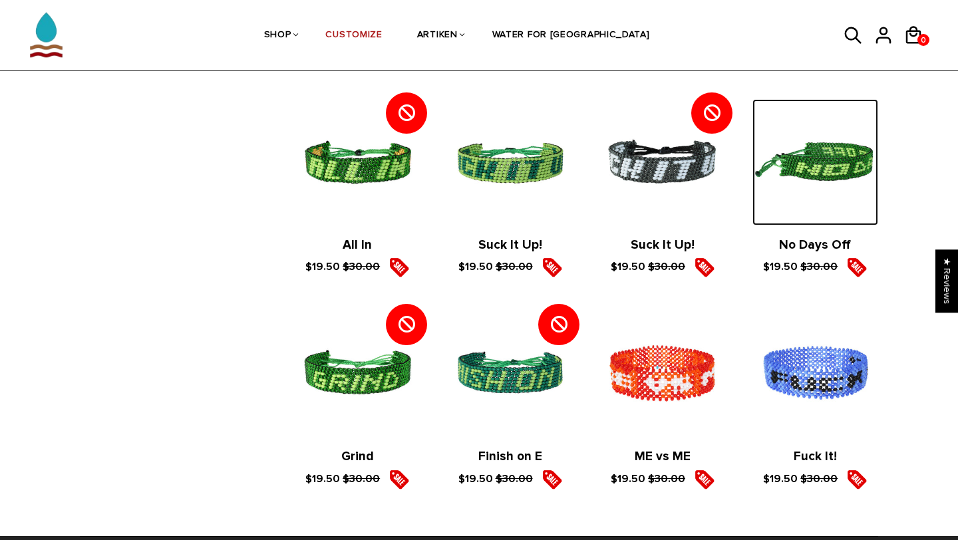
click at [827, 168] on img at bounding box center [816, 162] width 126 height 126
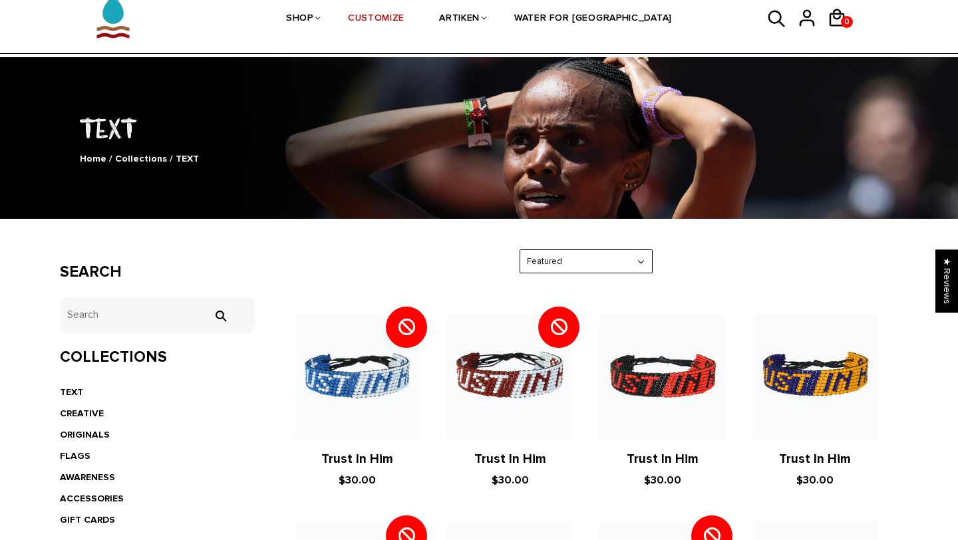
scroll to position [0, 0]
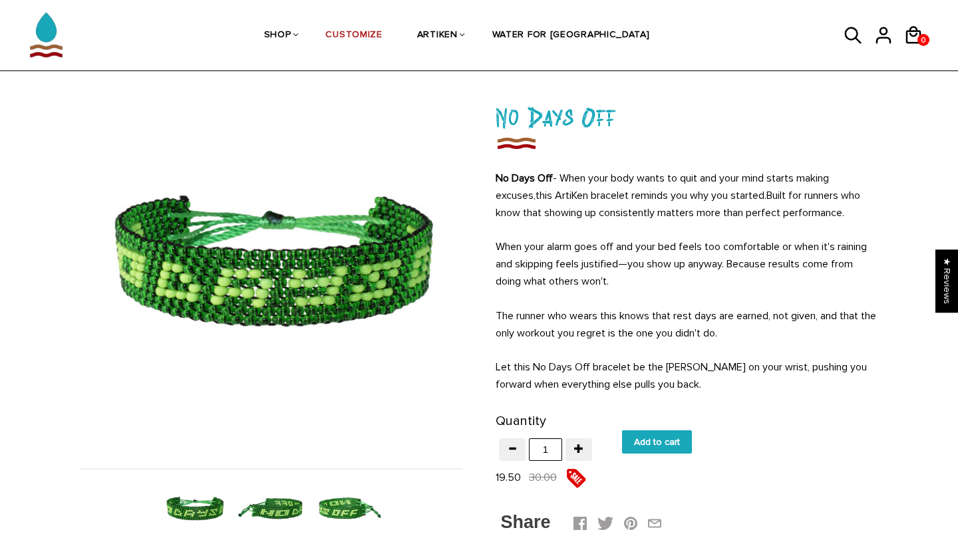
scroll to position [66, 0]
